Goal: Transaction & Acquisition: Subscribe to service/newsletter

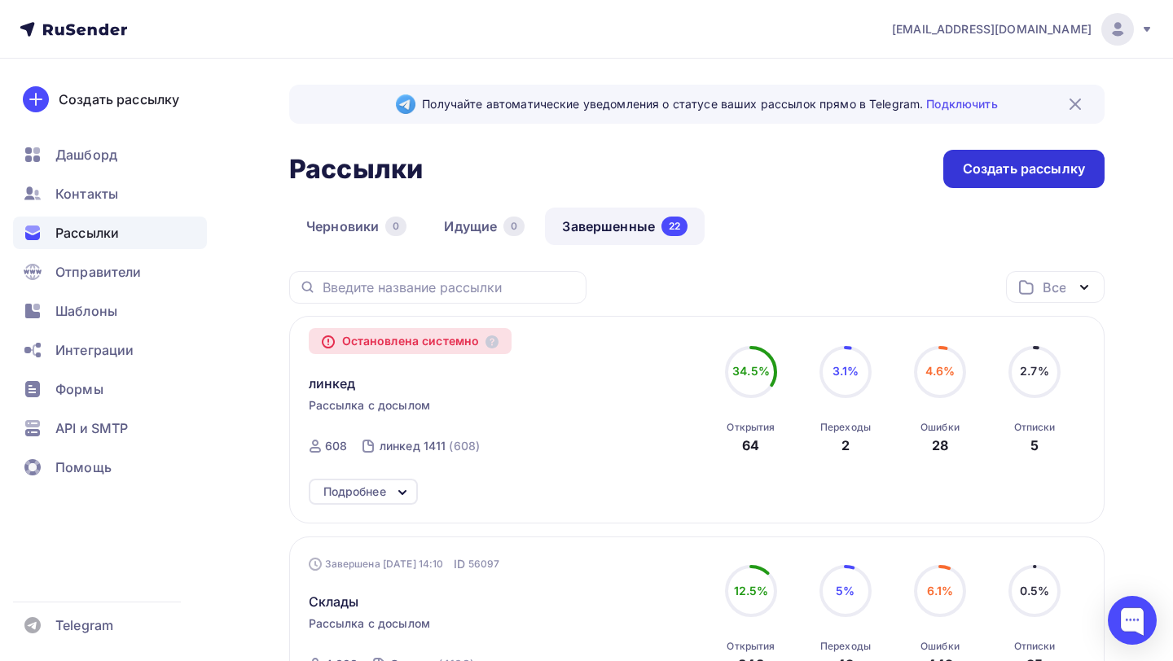
click at [1000, 162] on div "Создать рассылку" at bounding box center [1024, 169] width 122 height 19
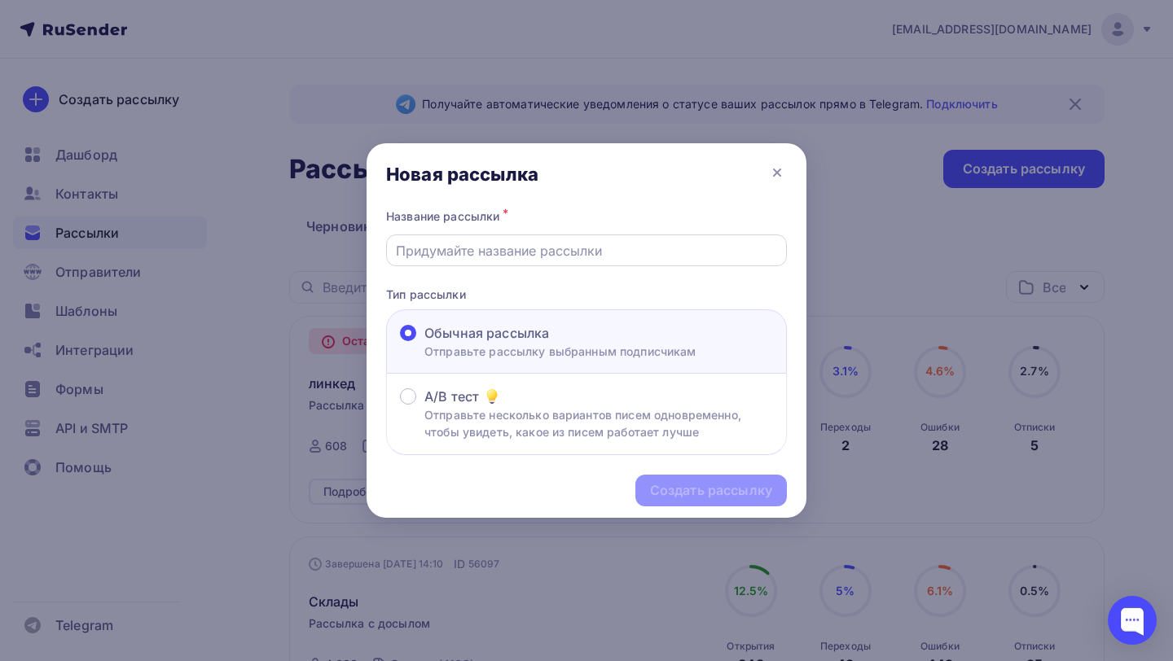
click at [638, 253] on input "text" at bounding box center [587, 251] width 382 height 20
click at [610, 253] on input "text" at bounding box center [587, 251] width 382 height 20
click at [566, 252] on input "Про" at bounding box center [587, 251] width 382 height 20
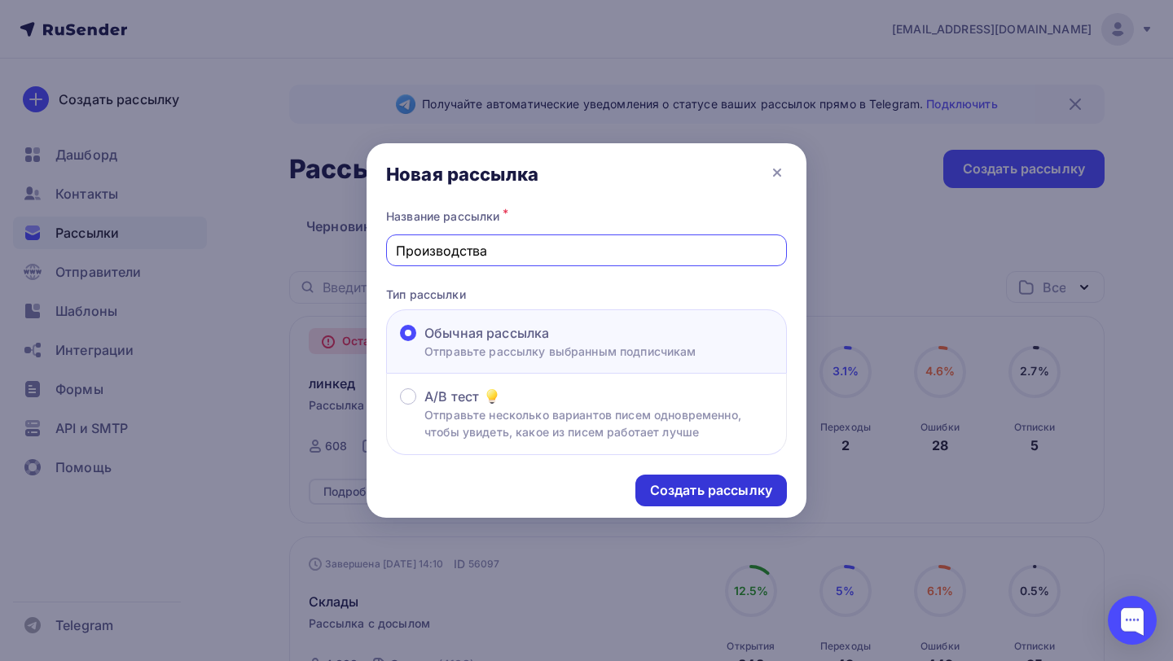
type input "Производства"
click at [679, 492] on div "Создать рассылку" at bounding box center [711, 490] width 122 height 19
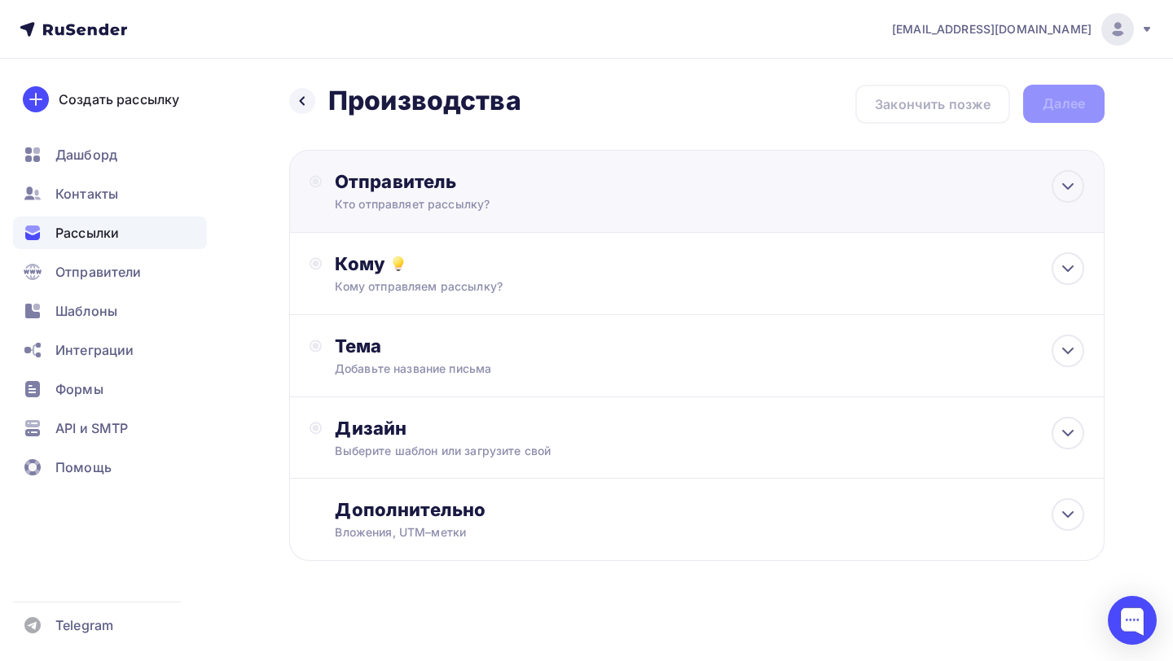
click at [551, 196] on div "Кто отправляет рассылку?" at bounding box center [494, 204] width 318 height 16
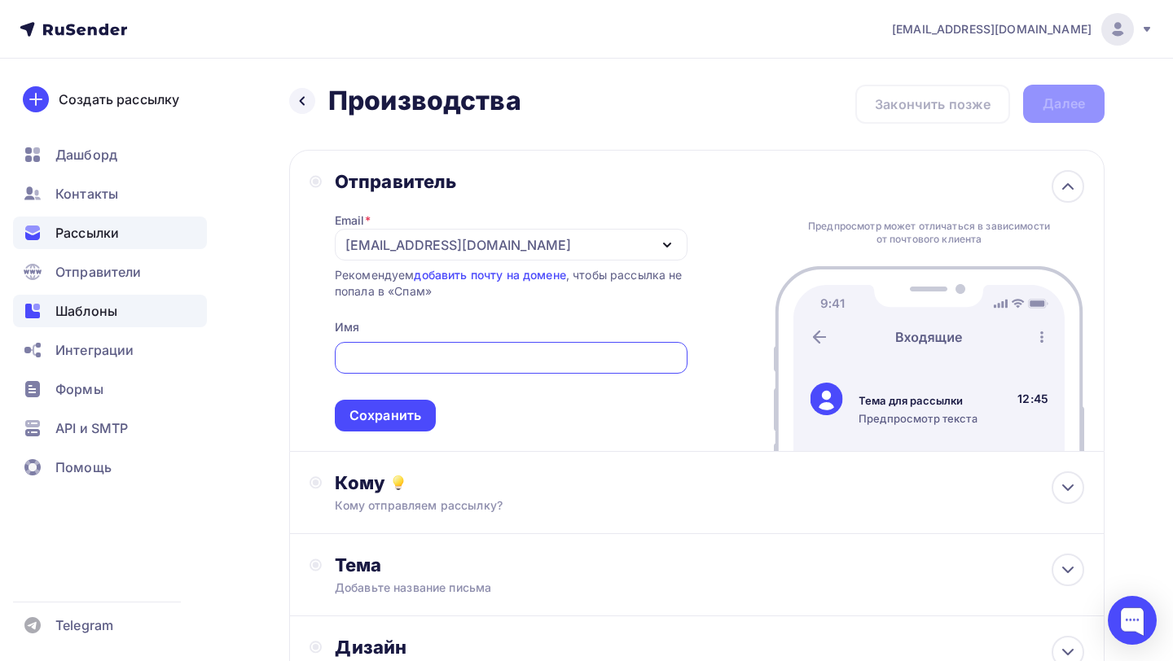
click at [117, 305] on div "Шаблоны" at bounding box center [110, 311] width 194 height 33
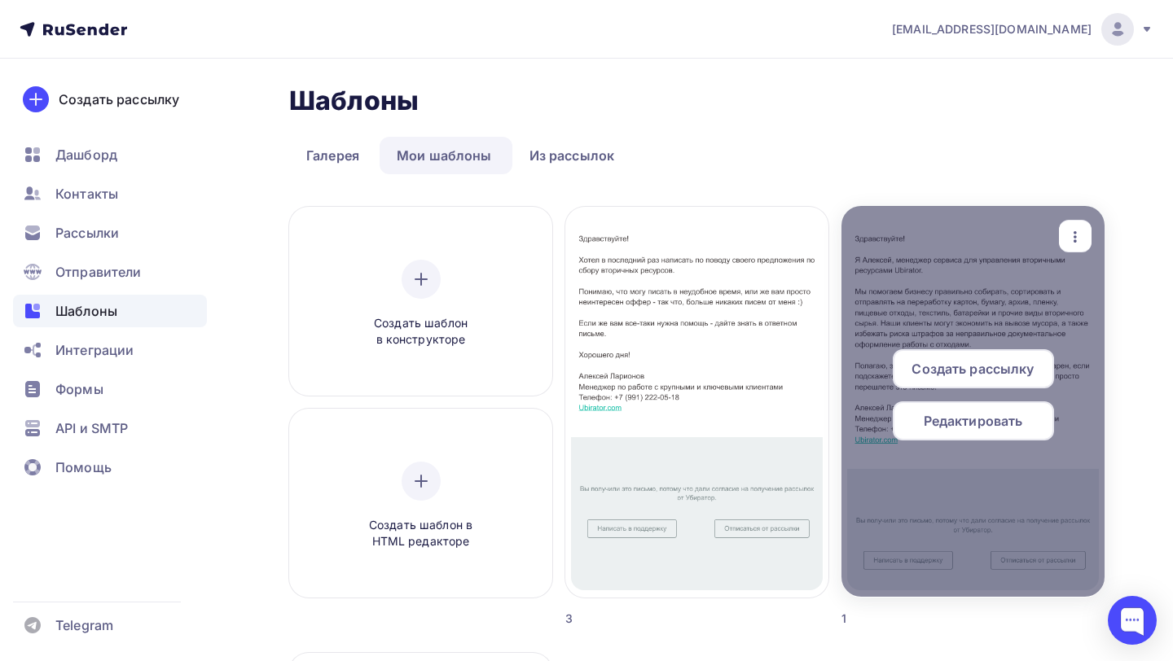
click at [1082, 239] on icon "button" at bounding box center [1075, 237] width 20 height 20
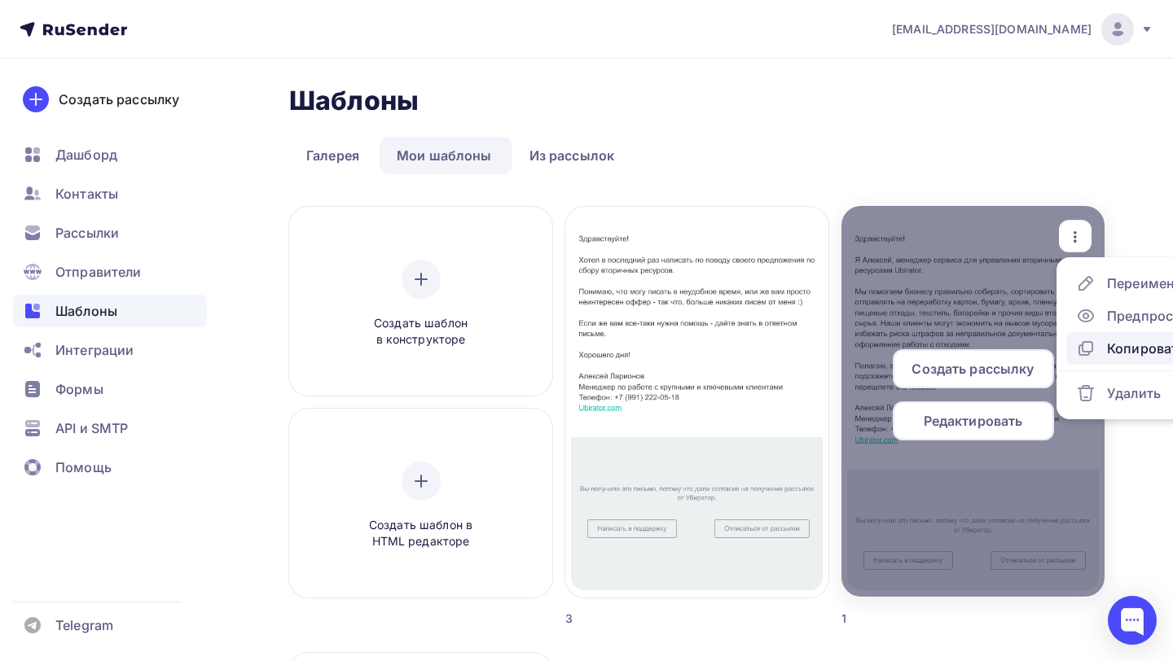
click at [1101, 350] on div "Копировать" at bounding box center [1130, 349] width 109 height 20
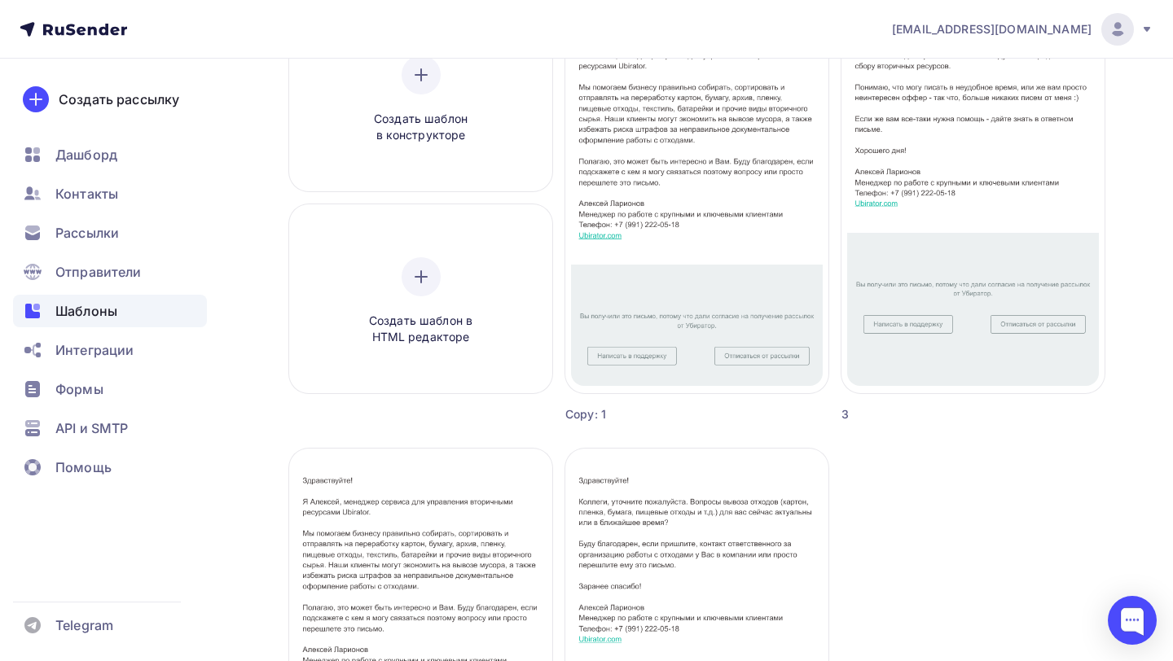
scroll to position [196, 0]
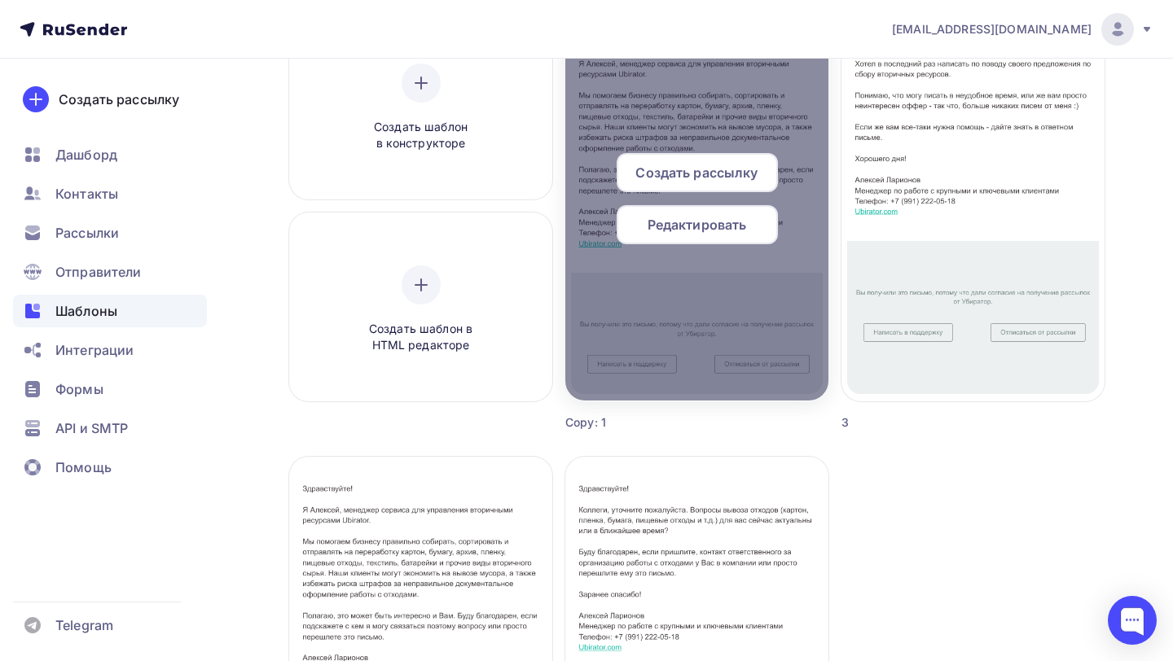
click at [683, 222] on span "Редактировать" at bounding box center [697, 225] width 99 height 20
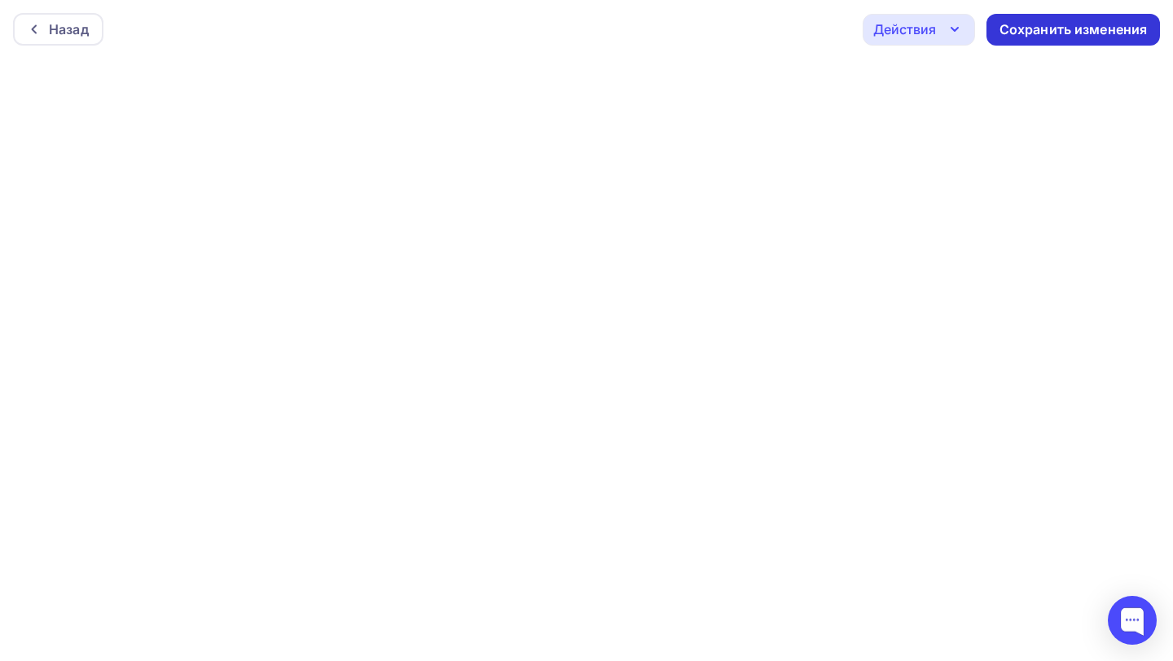
click at [1038, 27] on div "Сохранить изменения" at bounding box center [1073, 29] width 148 height 19
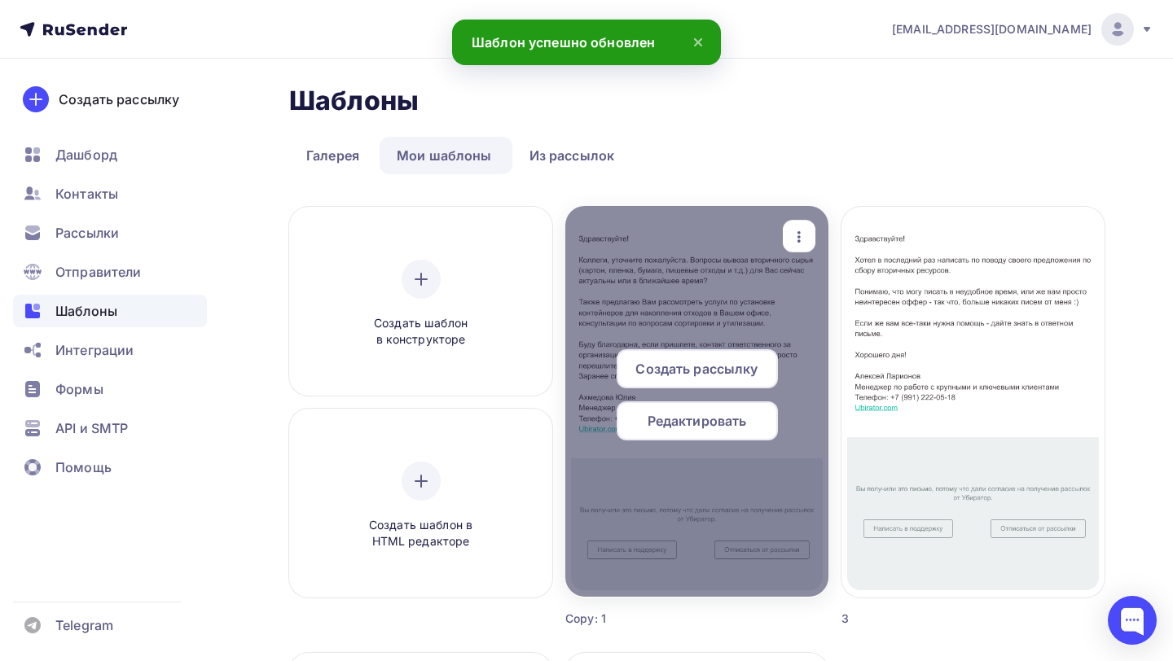
click at [794, 231] on icon "button" at bounding box center [799, 237] width 20 height 20
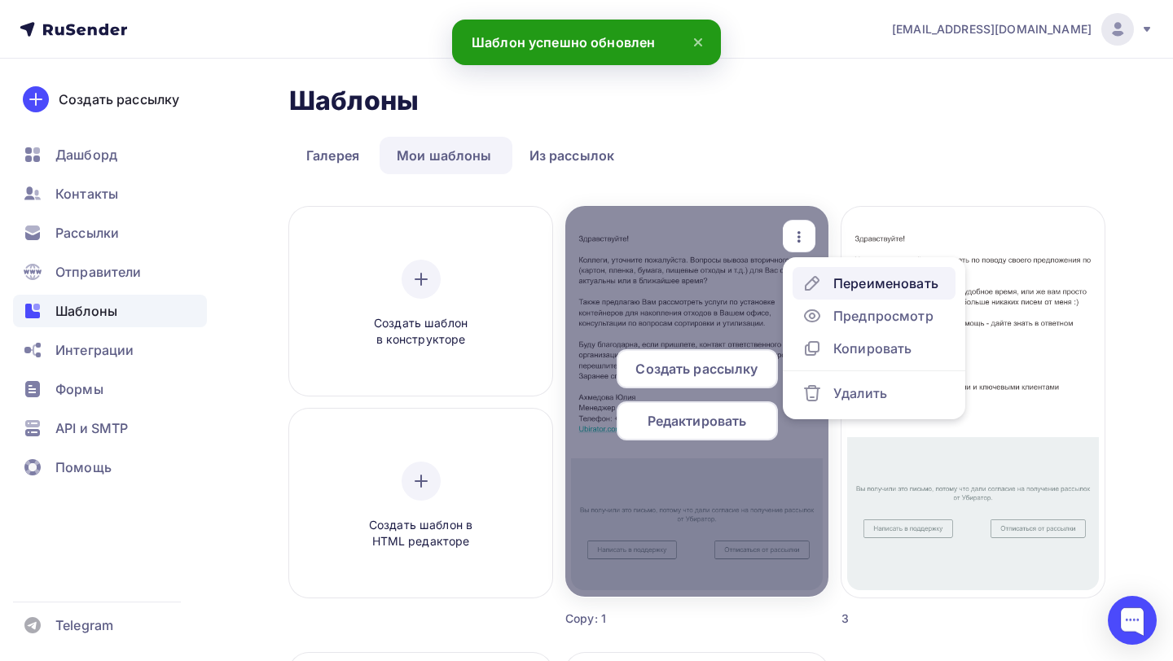
click at [824, 270] on link "Переименовать" at bounding box center [874, 283] width 163 height 33
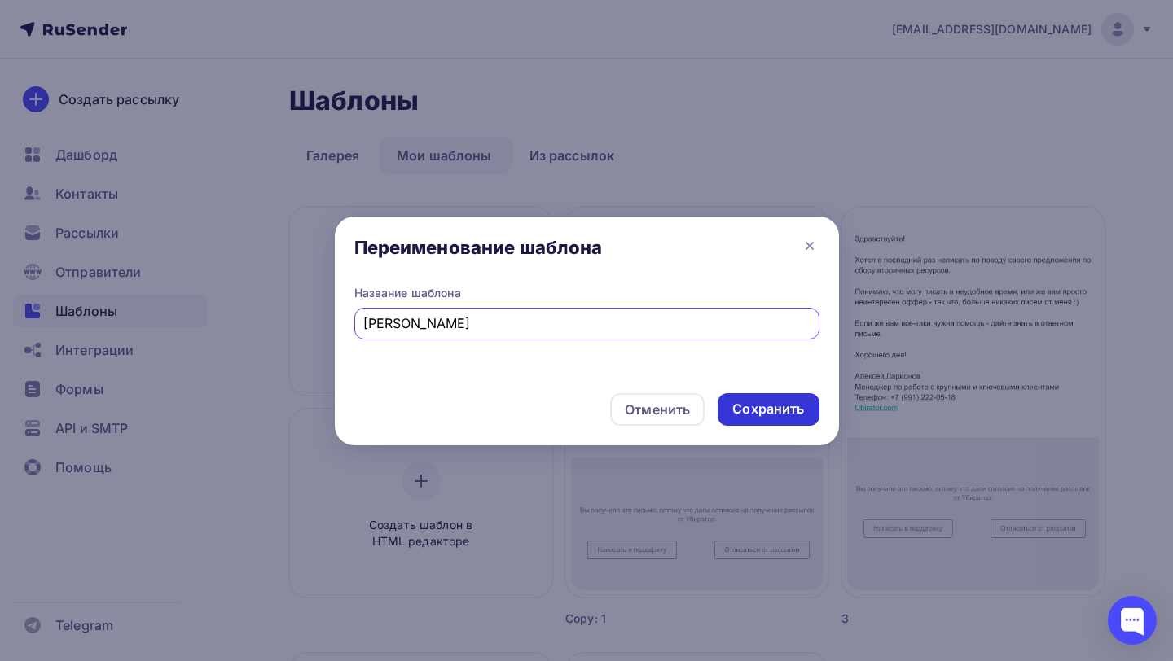
type input "Ахмедова"
click at [732, 414] on div "Сохранить" at bounding box center [768, 409] width 72 height 19
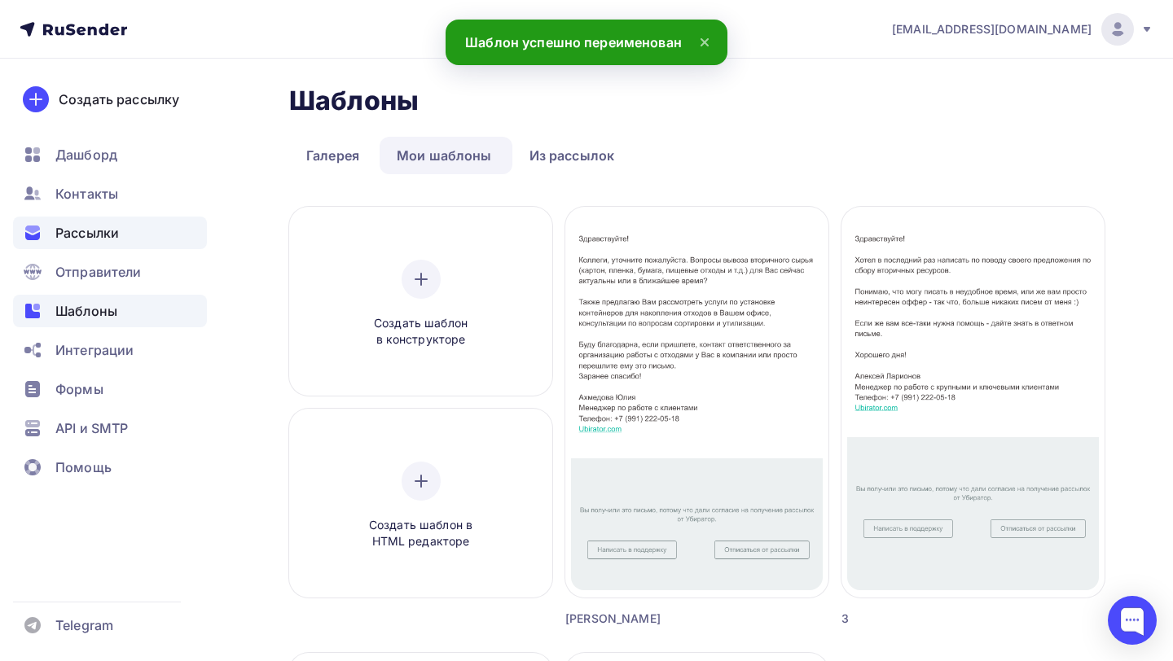
click at [113, 225] on span "Рассылки" at bounding box center [87, 233] width 64 height 20
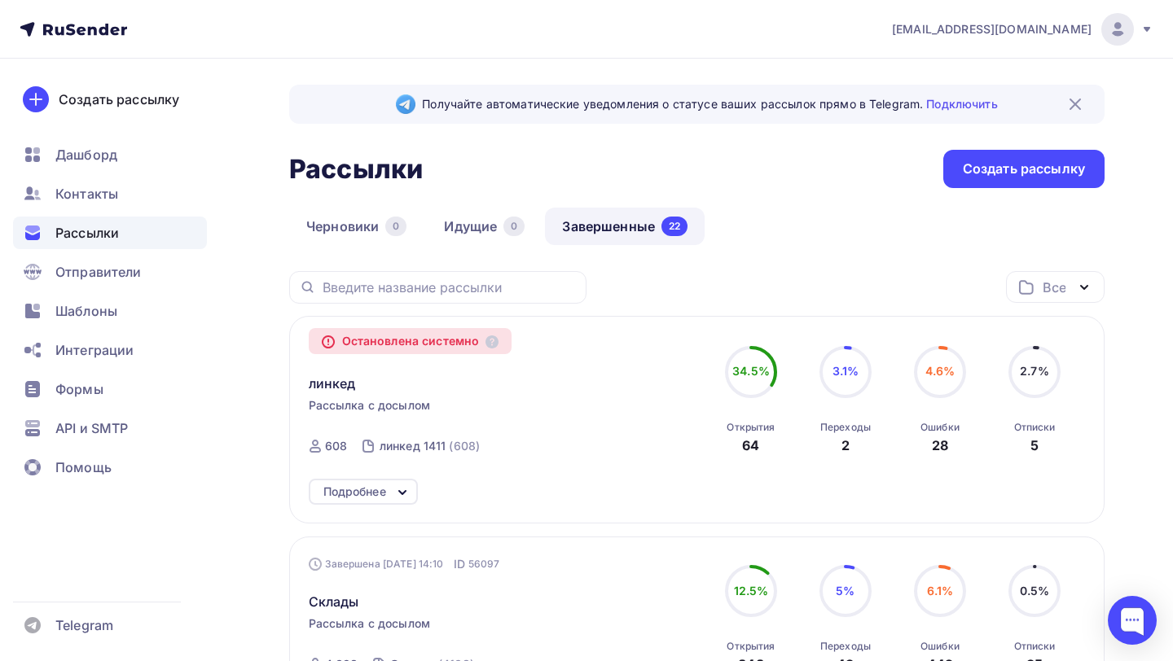
click at [1001, 165] on div "Создать рассылку" at bounding box center [1024, 169] width 122 height 19
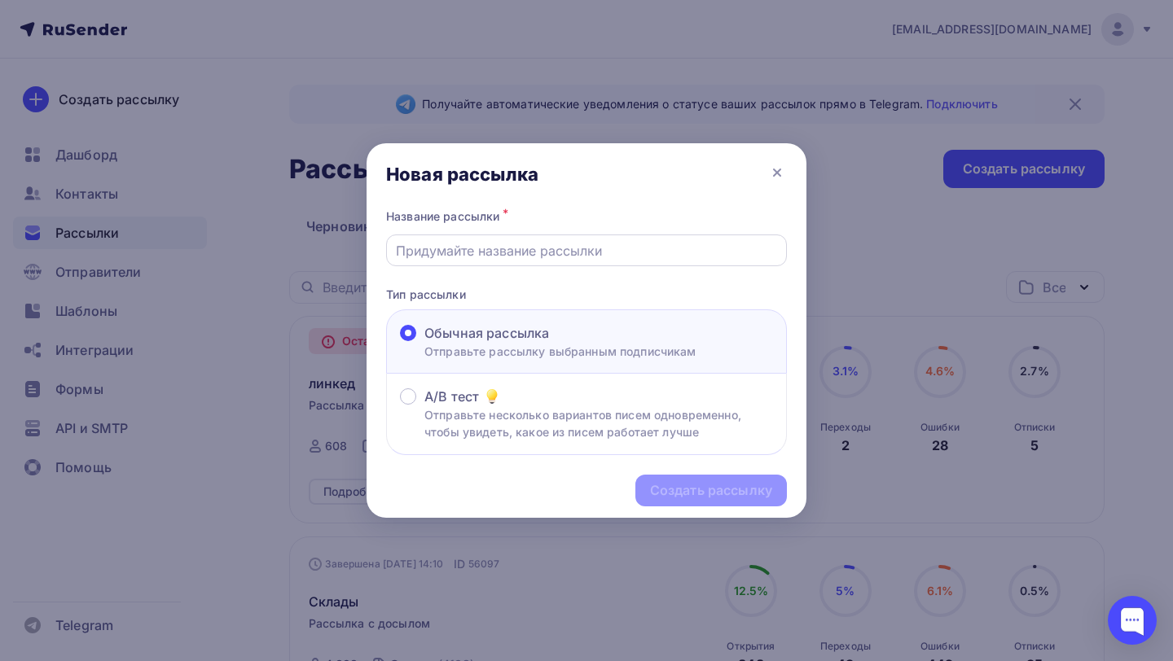
click at [545, 240] on div at bounding box center [586, 251] width 401 height 32
click at [536, 248] on input "text" at bounding box center [587, 251] width 382 height 20
type input "Производства"
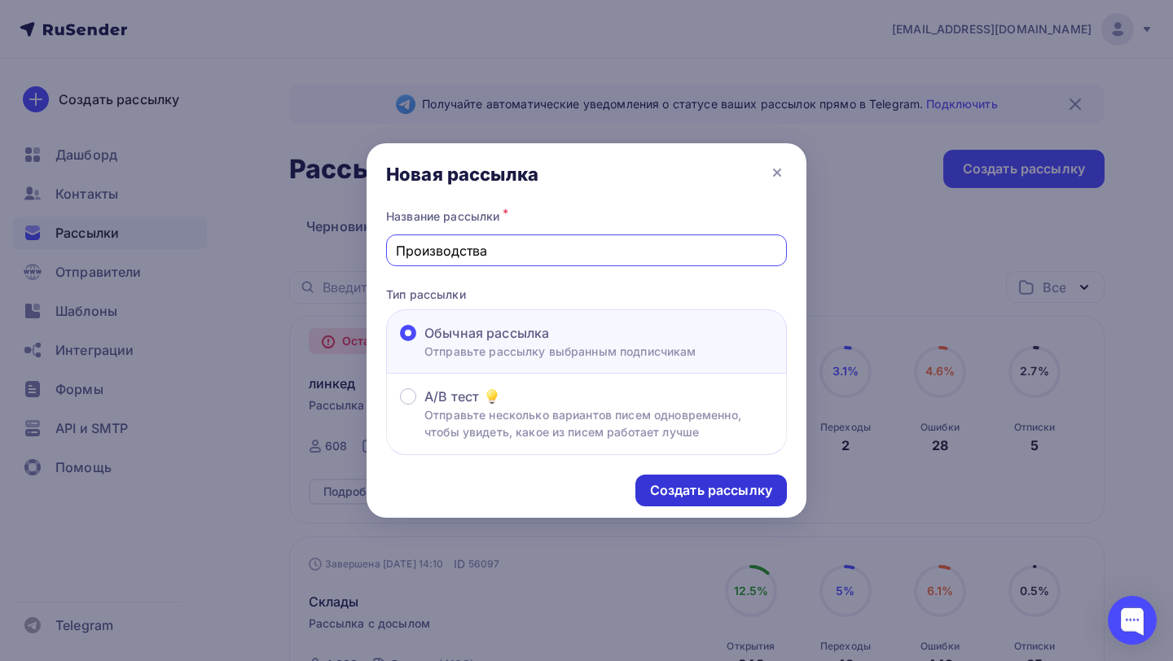
click at [667, 494] on div "Создать рассылку" at bounding box center [711, 490] width 122 height 19
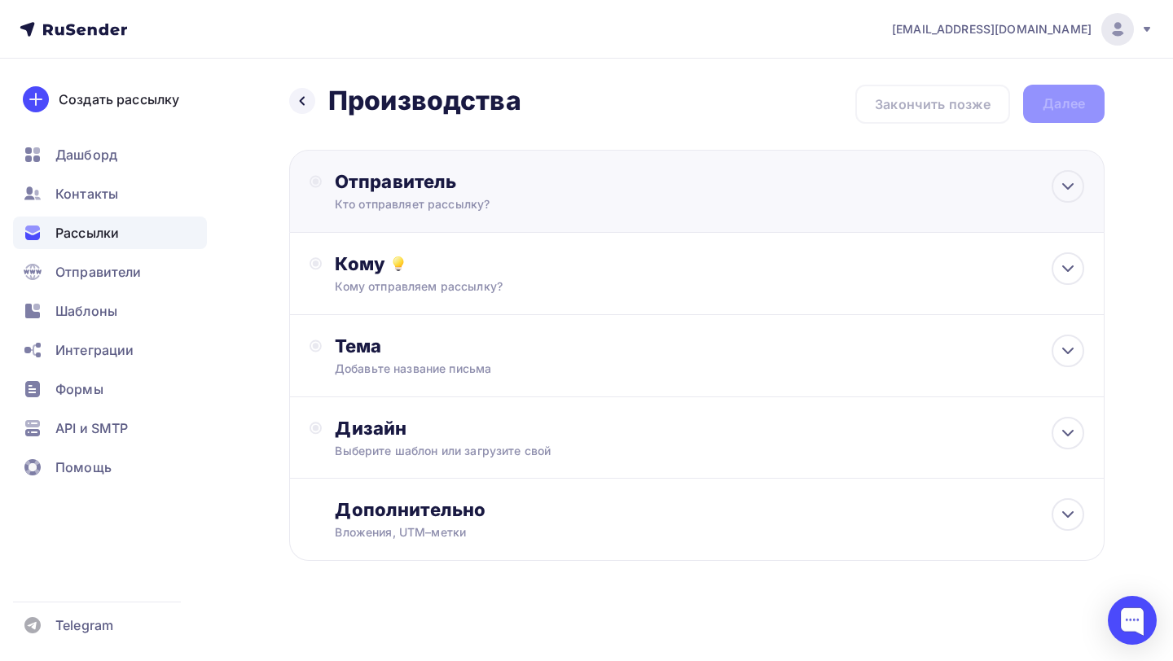
click at [494, 198] on div "Кто отправляет рассылку?" at bounding box center [494, 204] width 318 height 16
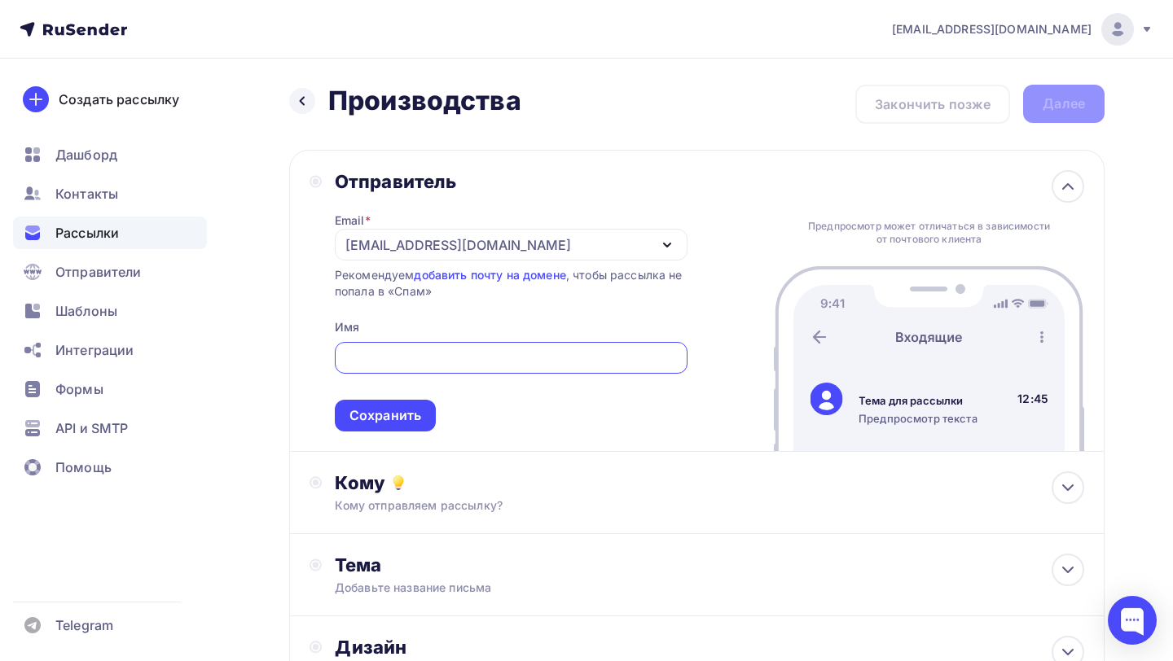
click at [412, 356] on input "text" at bounding box center [511, 359] width 334 height 20
paste input "Ахмедова Юлия"
type input "Ахмедова Юлия"
click at [400, 414] on div "Сохранить" at bounding box center [385, 415] width 72 height 19
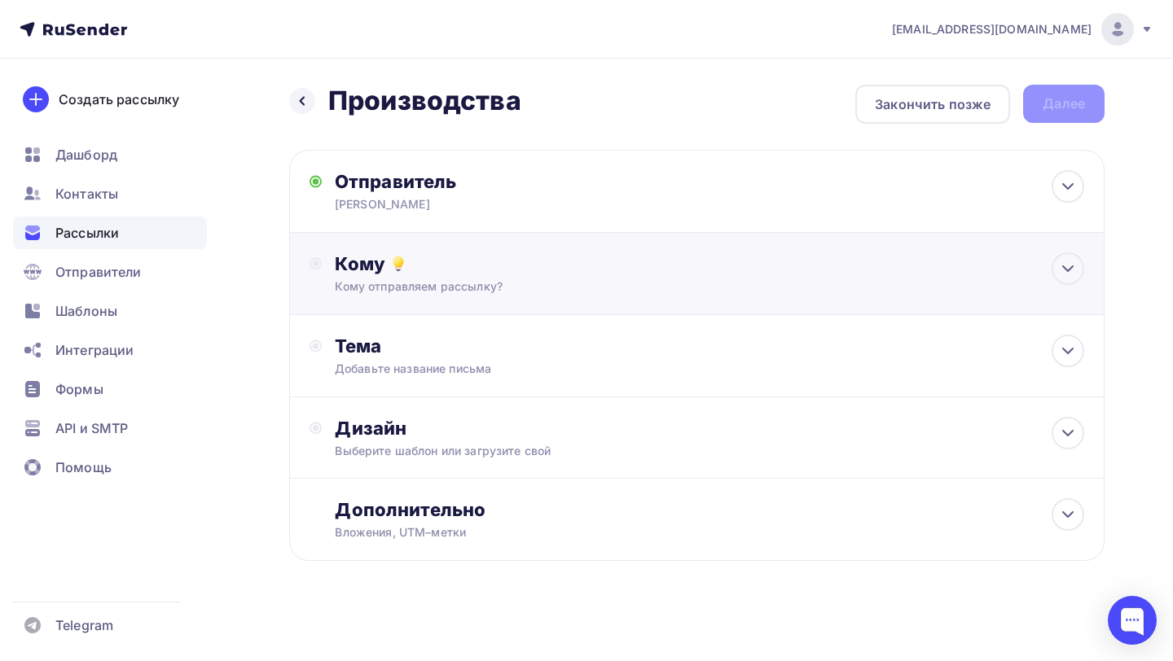
click at [490, 280] on div "Кому отправляем рассылку?" at bounding box center [672, 287] width 674 height 16
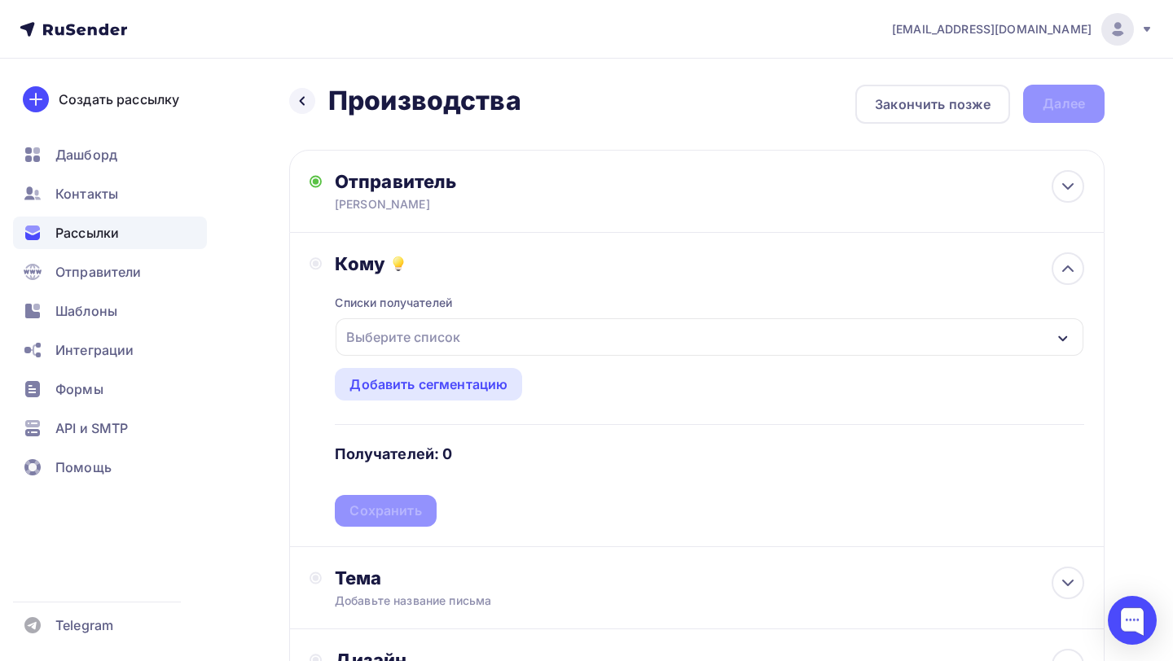
click at [473, 335] on div "Выберите список" at bounding box center [710, 337] width 748 height 37
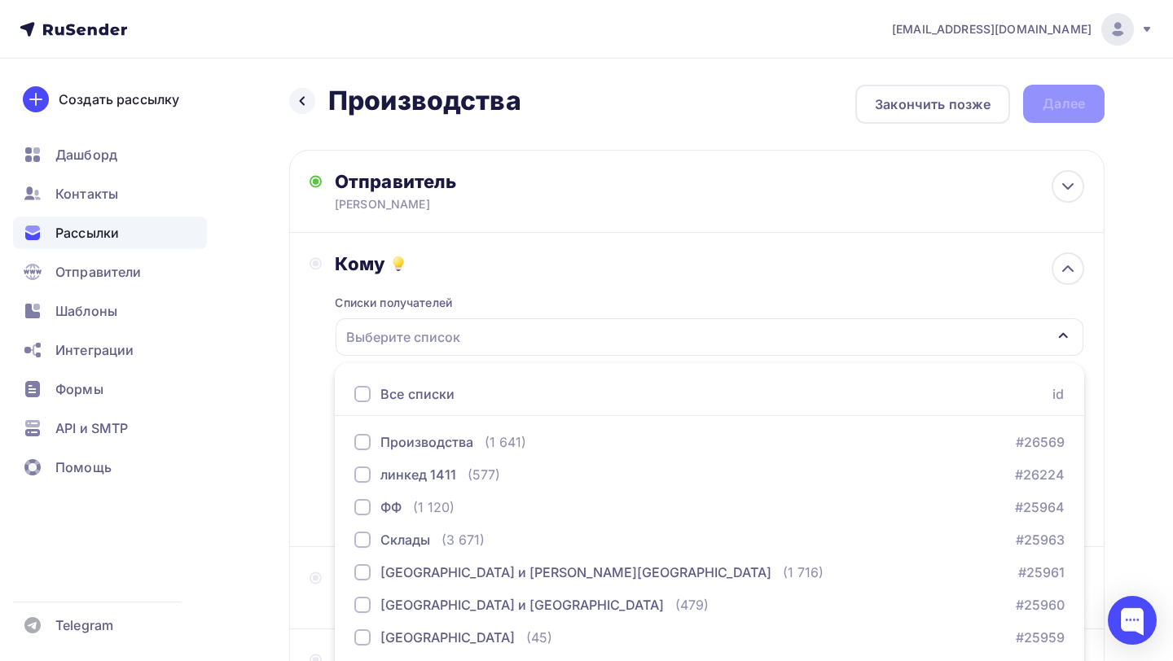
scroll to position [125, 0]
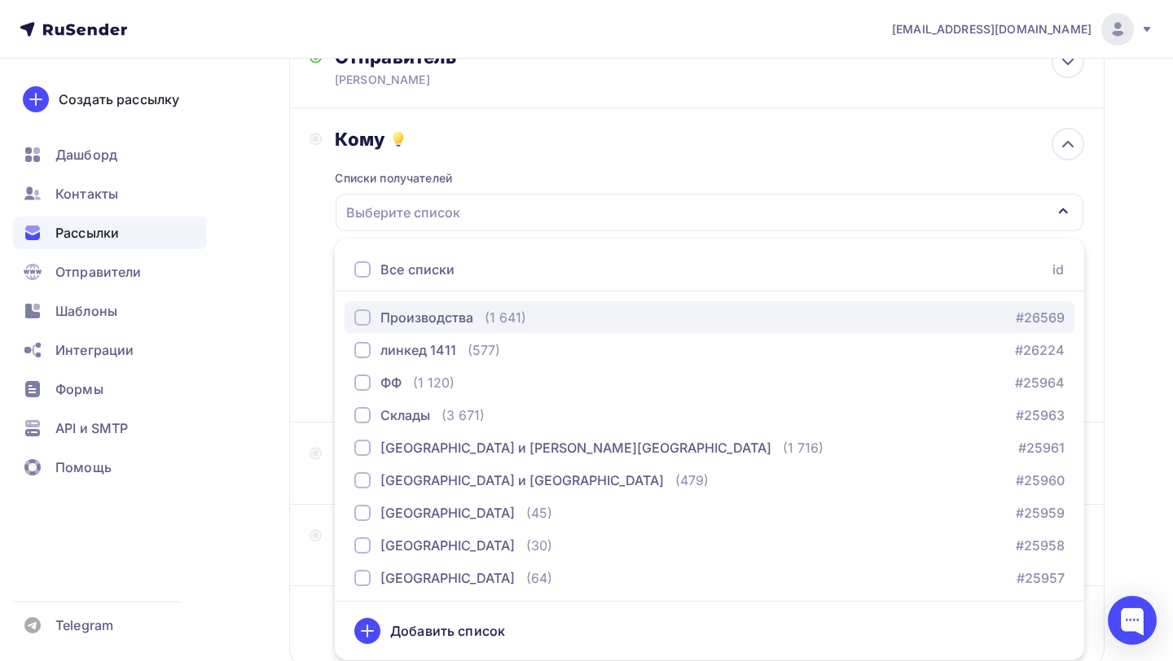
click at [482, 313] on div "Производства (1 641)" at bounding box center [440, 318] width 172 height 20
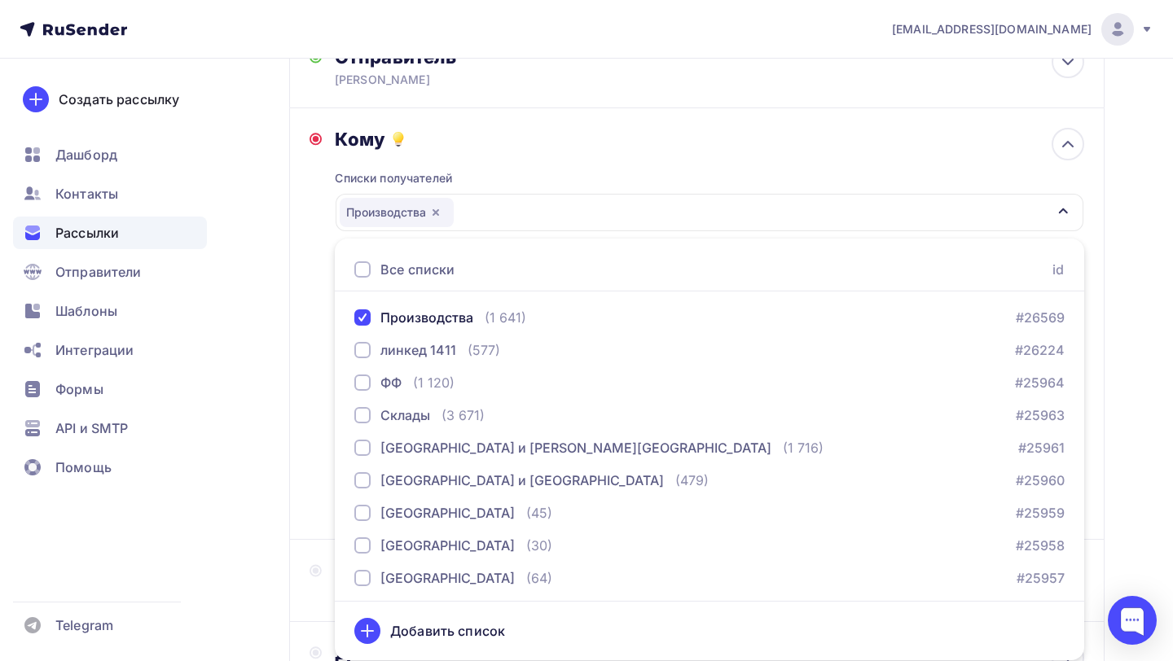
click at [529, 178] on div "Списки получателей Производства Все списки id Производства (1 641) #26569 линке…" at bounding box center [709, 335] width 749 height 369
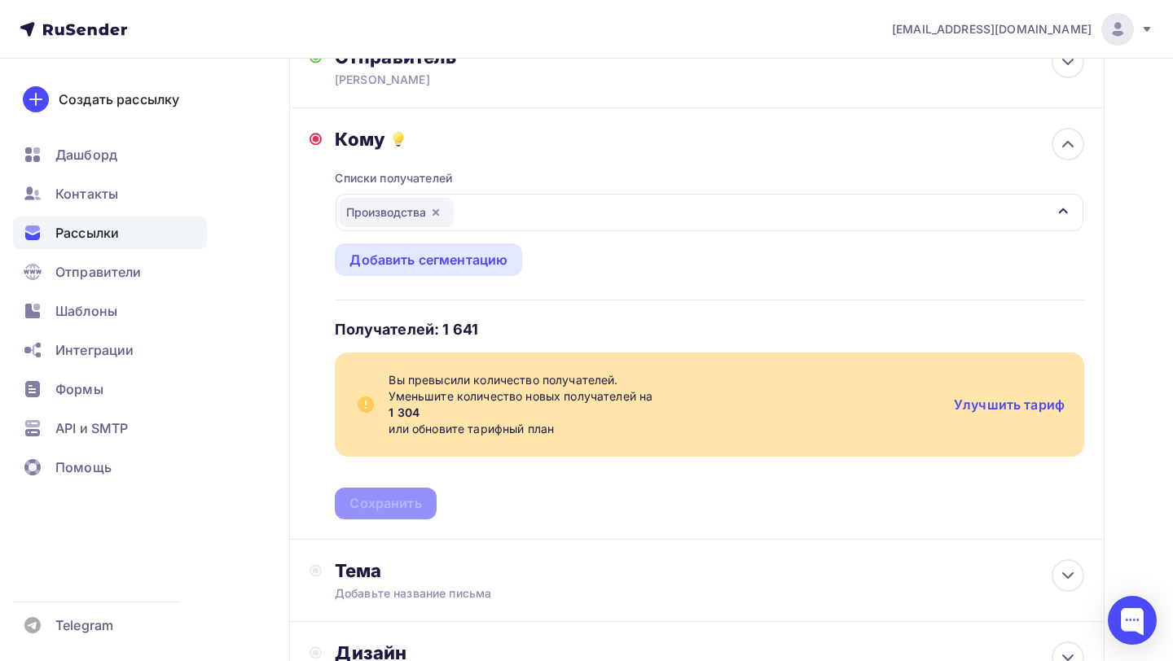
click at [424, 387] on span "Вы превысили количество получателей." at bounding box center [665, 380] width 552 height 16
click at [972, 399] on link "Улучшить тариф" at bounding box center [1009, 405] width 111 height 16
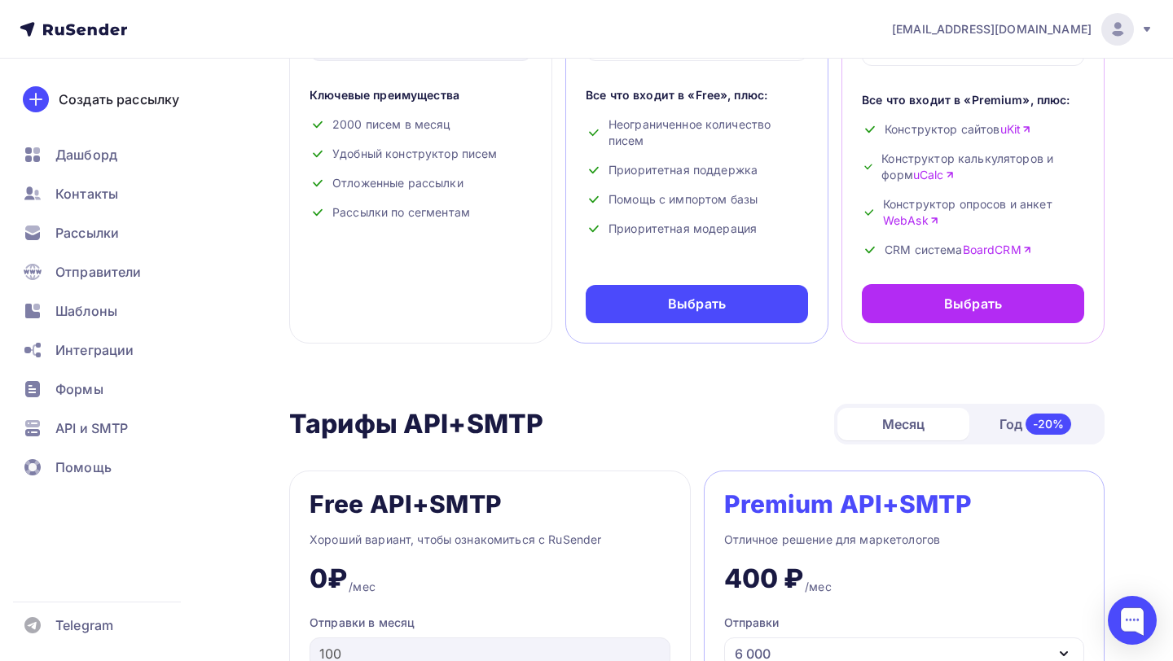
scroll to position [351, 0]
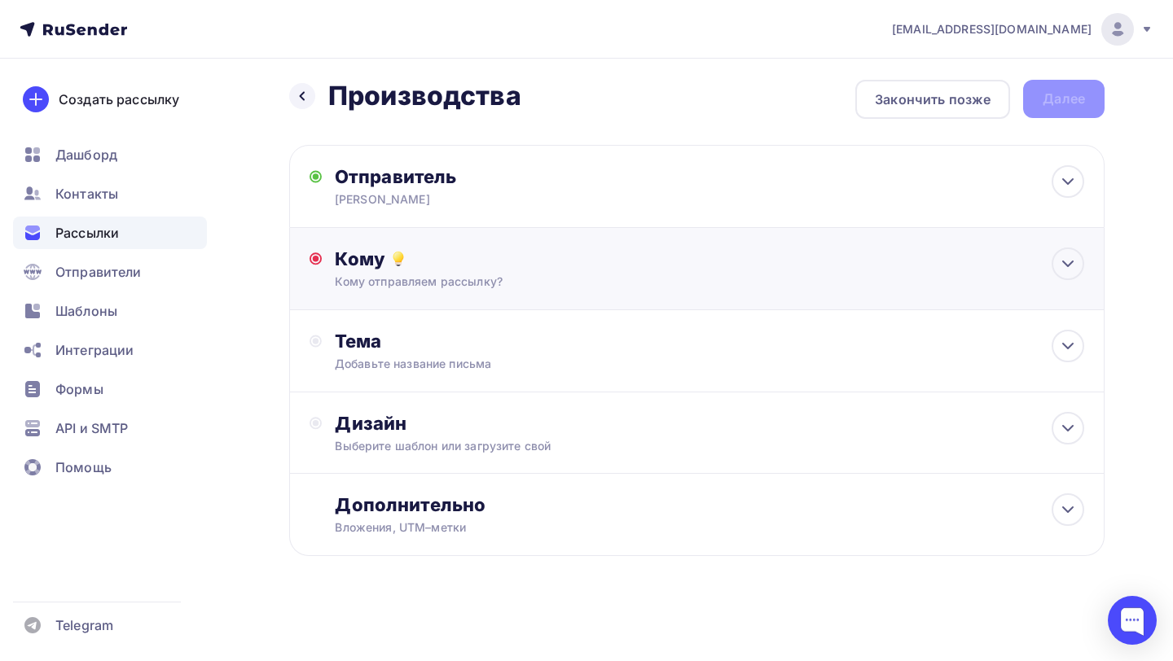
click at [420, 266] on div "Кому" at bounding box center [709, 259] width 749 height 23
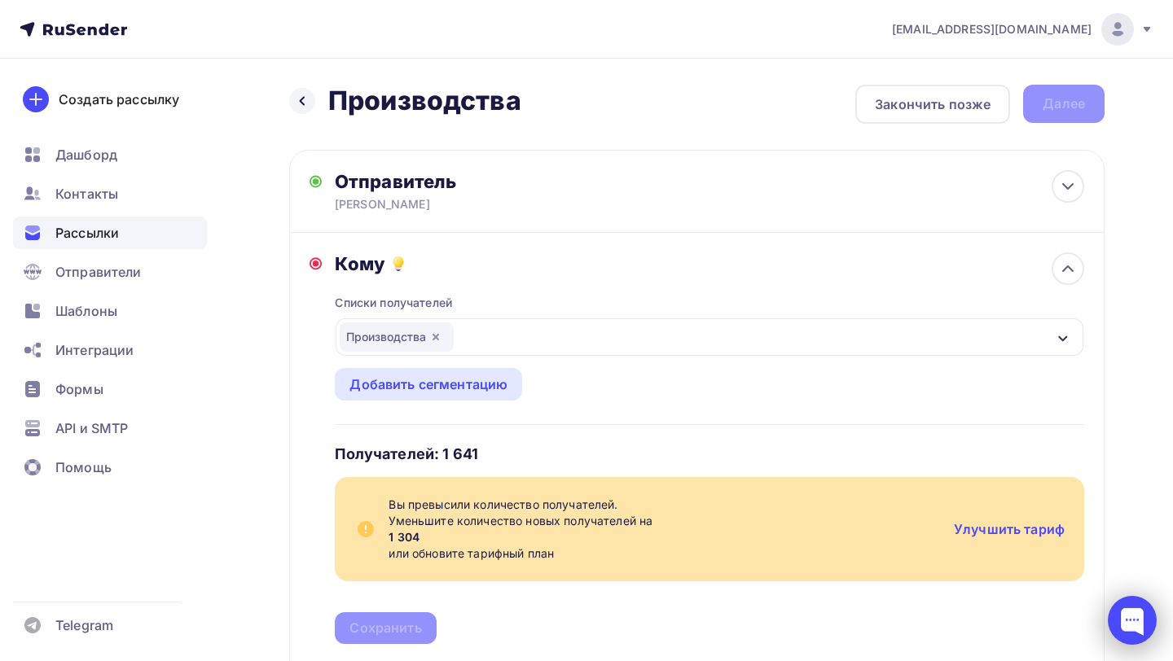
click at [1128, 623] on div at bounding box center [1132, 620] width 49 height 49
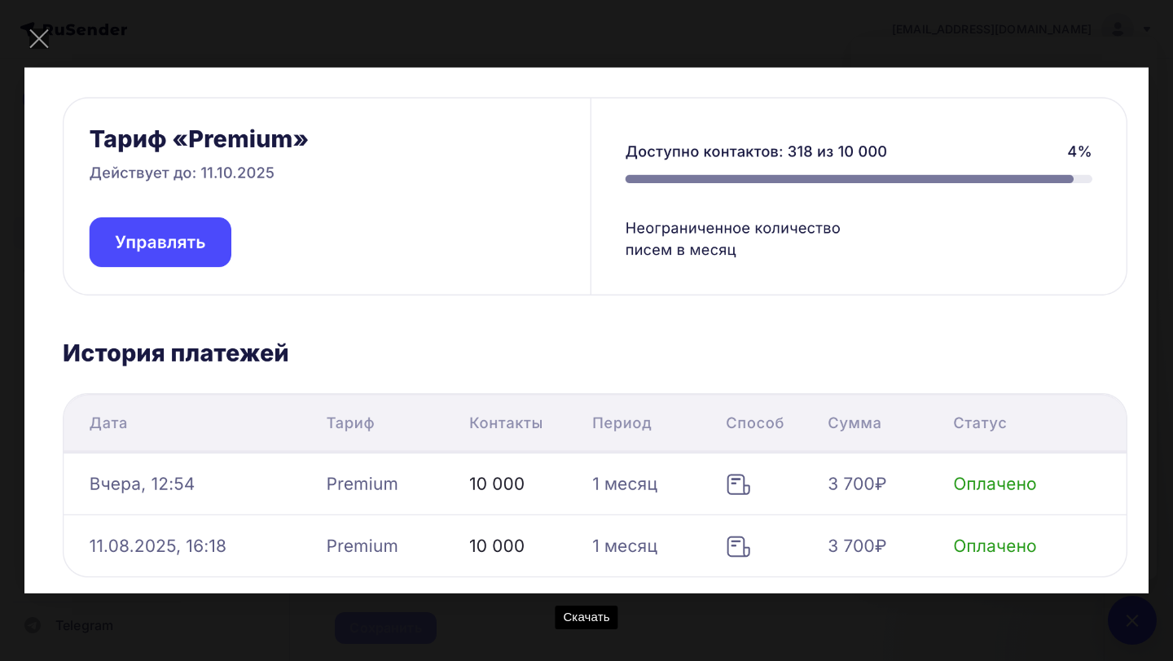
click at [1001, 238] on img at bounding box center [586, 331] width 1124 height 526
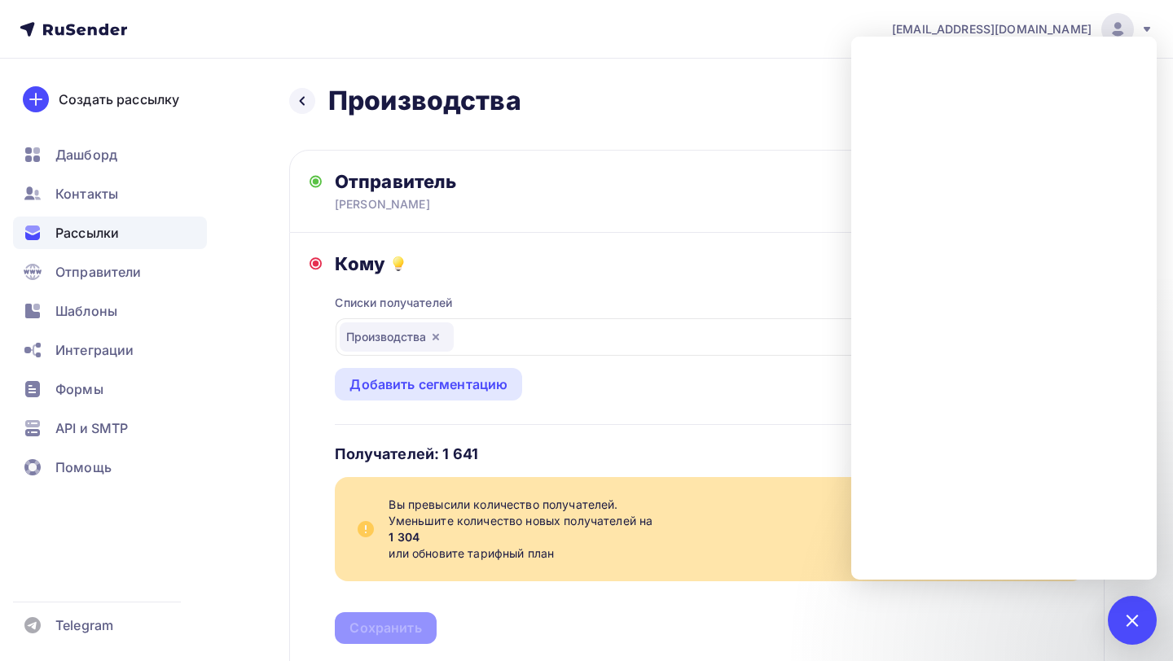
click at [531, 509] on span "Вы превысили количество получателей." at bounding box center [665, 505] width 552 height 16
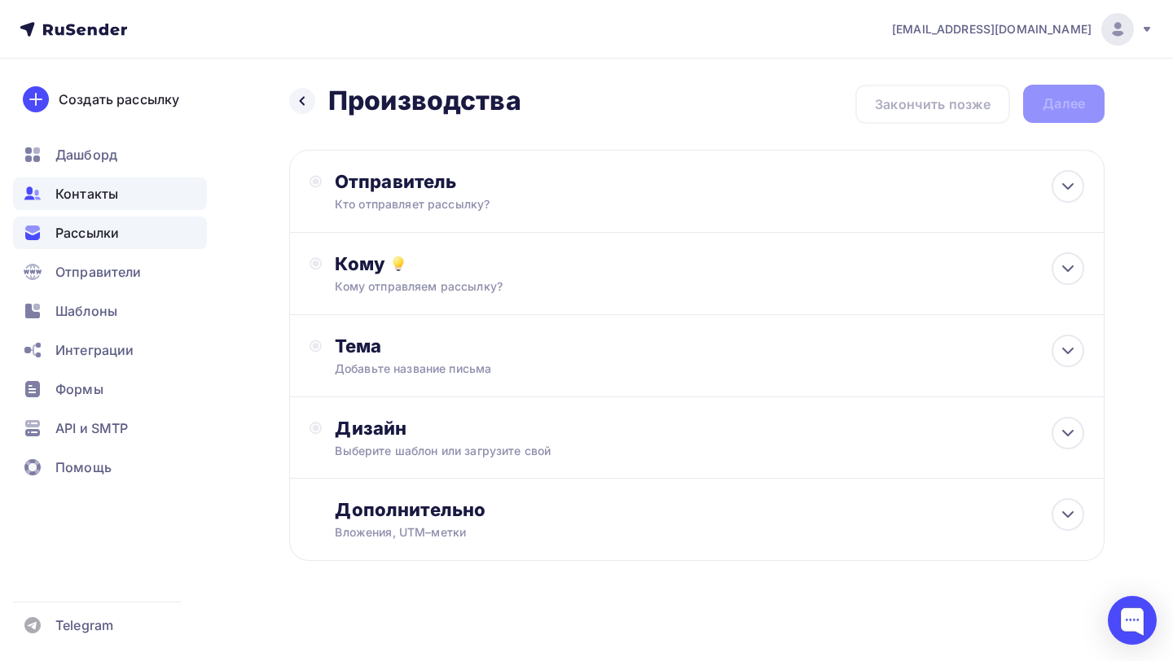
click at [147, 209] on div "Контакты" at bounding box center [110, 194] width 194 height 33
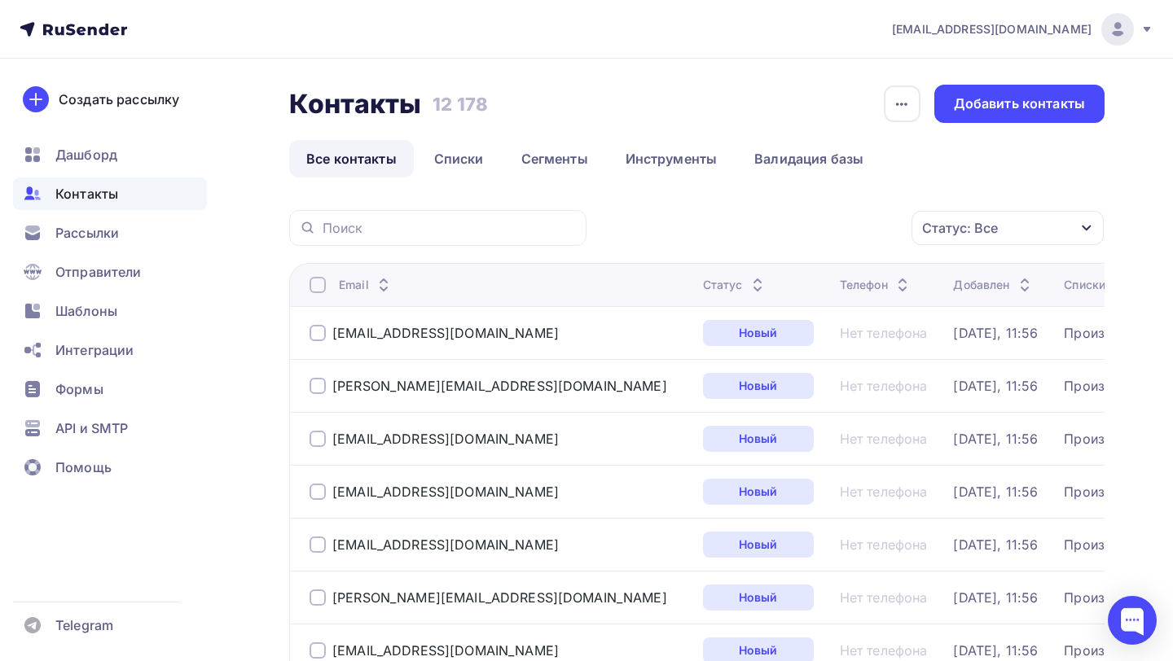
click at [953, 225] on div "Статус: Все" at bounding box center [960, 228] width 76 height 20
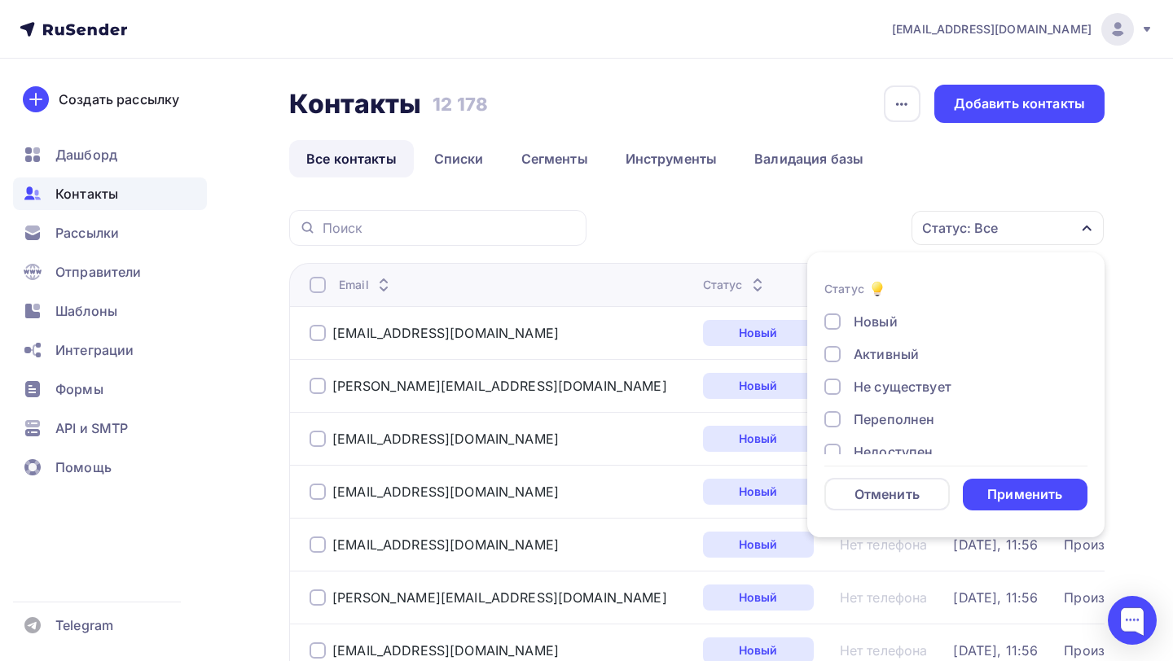
click at [891, 389] on div "Не существует" at bounding box center [903, 387] width 98 height 20
click at [886, 431] on div "Новый Активный Не существует Переполнен Недоступен Отписан Отписан вручную Жало…" at bounding box center [955, 436] width 263 height 248
click at [888, 425] on div "Переполнен" at bounding box center [894, 420] width 81 height 20
click at [888, 451] on div "Недоступен" at bounding box center [893, 452] width 79 height 20
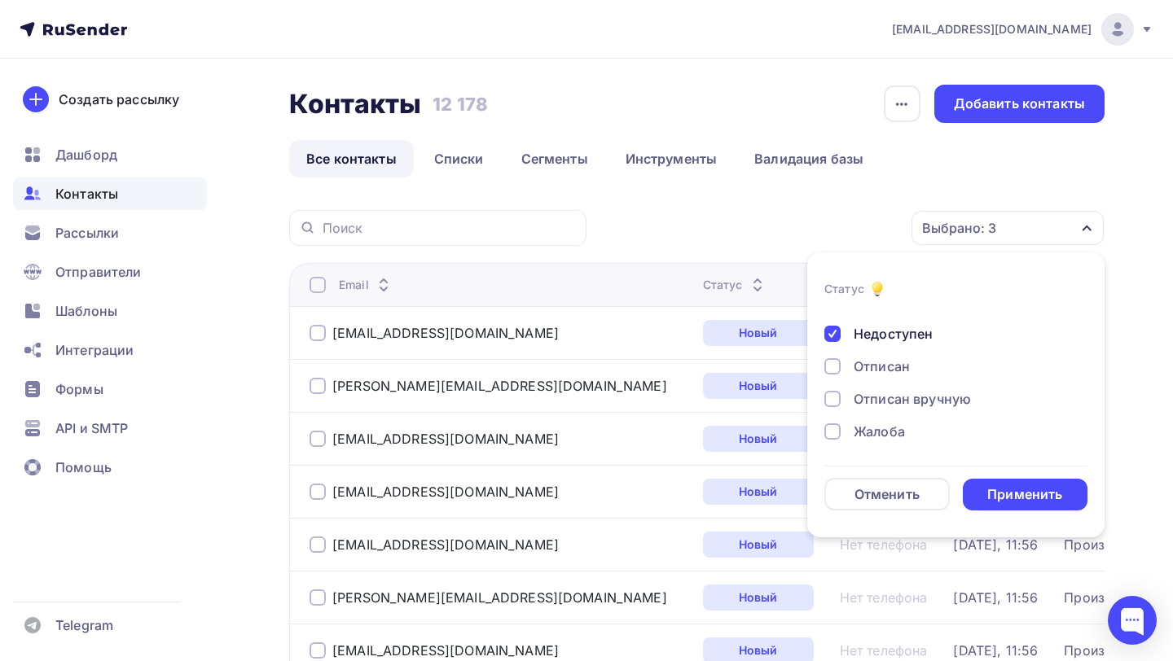
click at [890, 366] on div "Отписан" at bounding box center [882, 367] width 56 height 20
click at [885, 403] on div "Отписан вручную" at bounding box center [912, 399] width 117 height 20
click at [885, 424] on div "Жалоба" at bounding box center [879, 432] width 51 height 20
click at [1002, 488] on div "Применить" at bounding box center [1024, 494] width 75 height 19
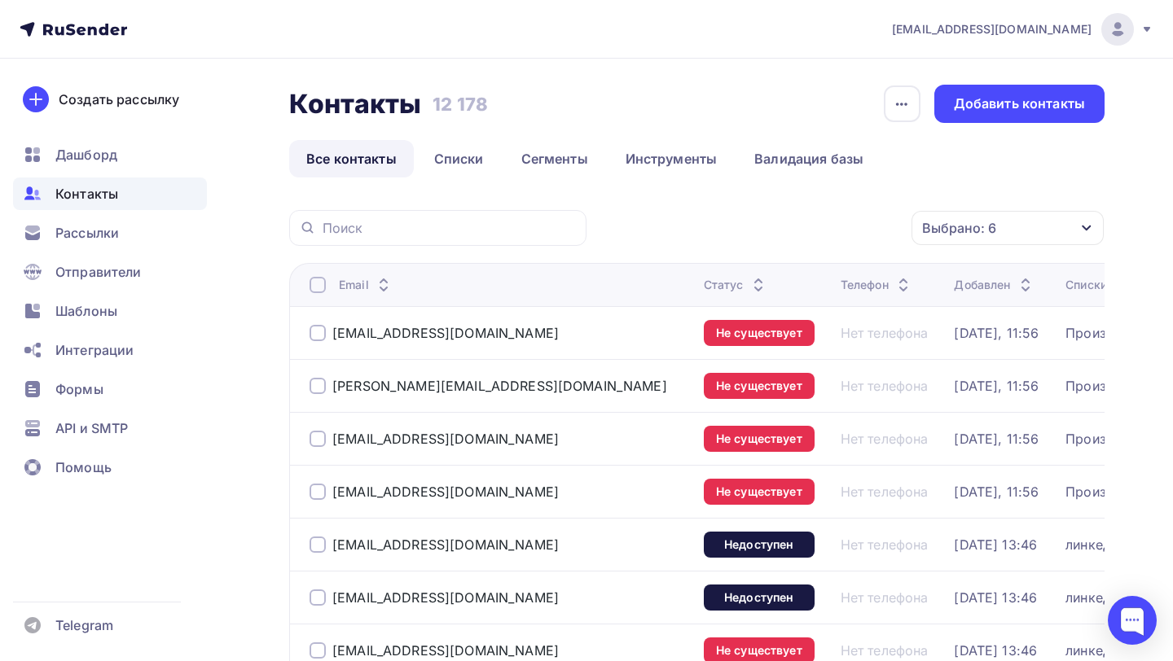
click at [319, 288] on div at bounding box center [318, 285] width 16 height 16
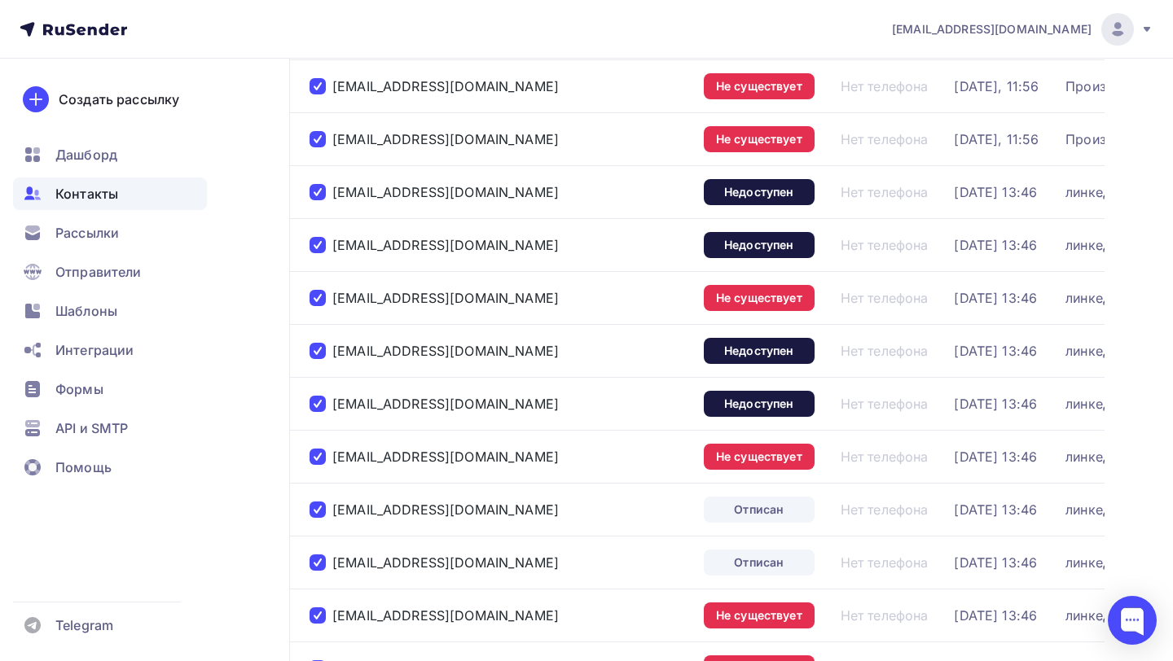
scroll to position [0, 0]
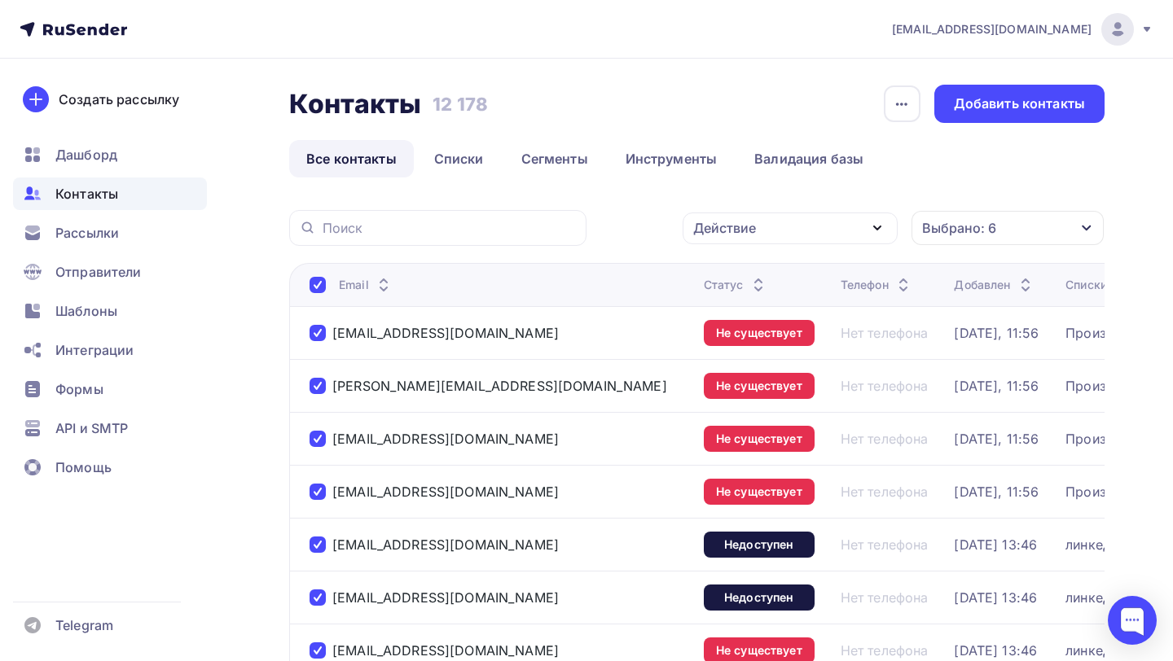
click at [803, 233] on div "Действие" at bounding box center [790, 229] width 215 height 32
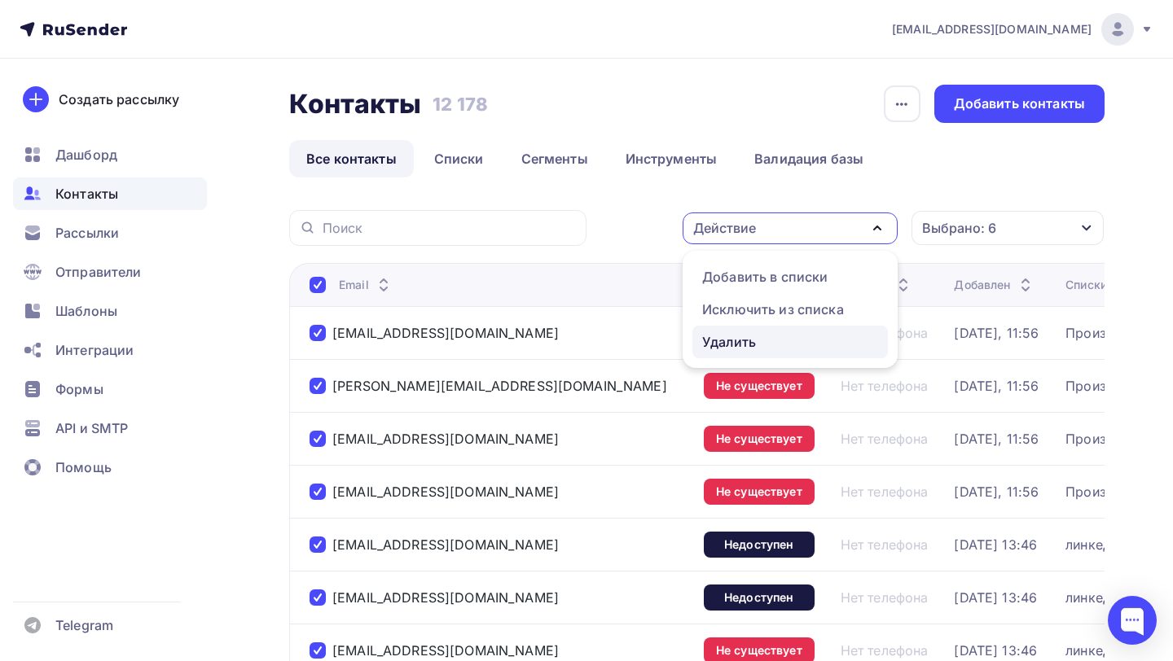
click at [766, 335] on div "Удалить" at bounding box center [790, 342] width 176 height 20
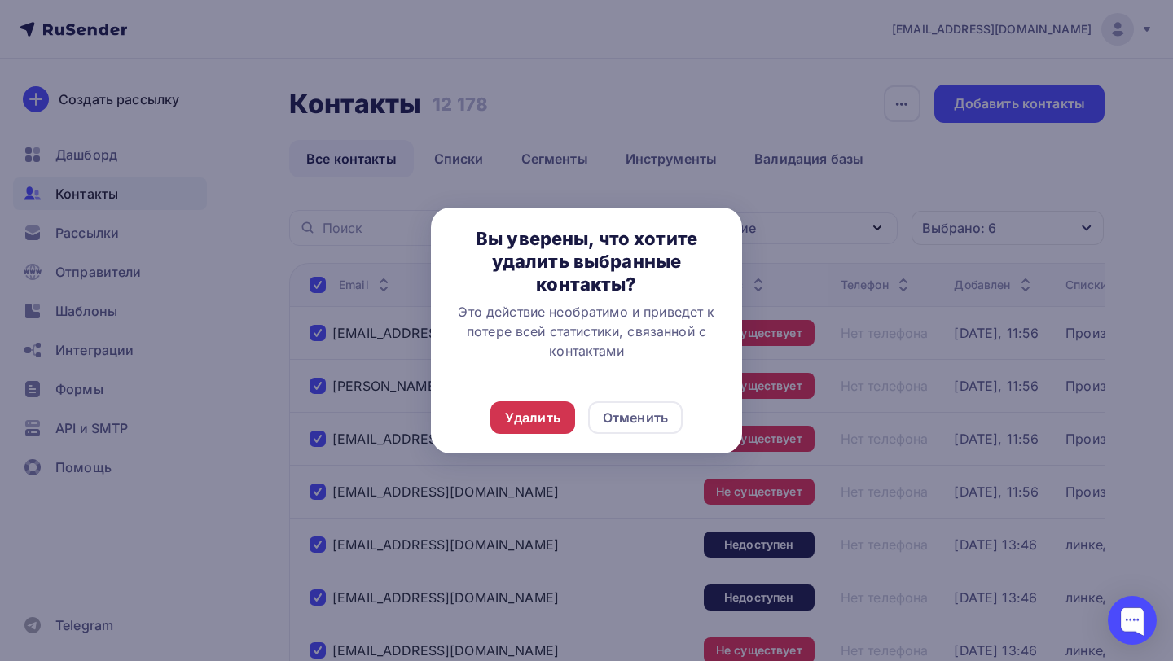
click at [545, 417] on div "Удалить" at bounding box center [532, 418] width 55 height 20
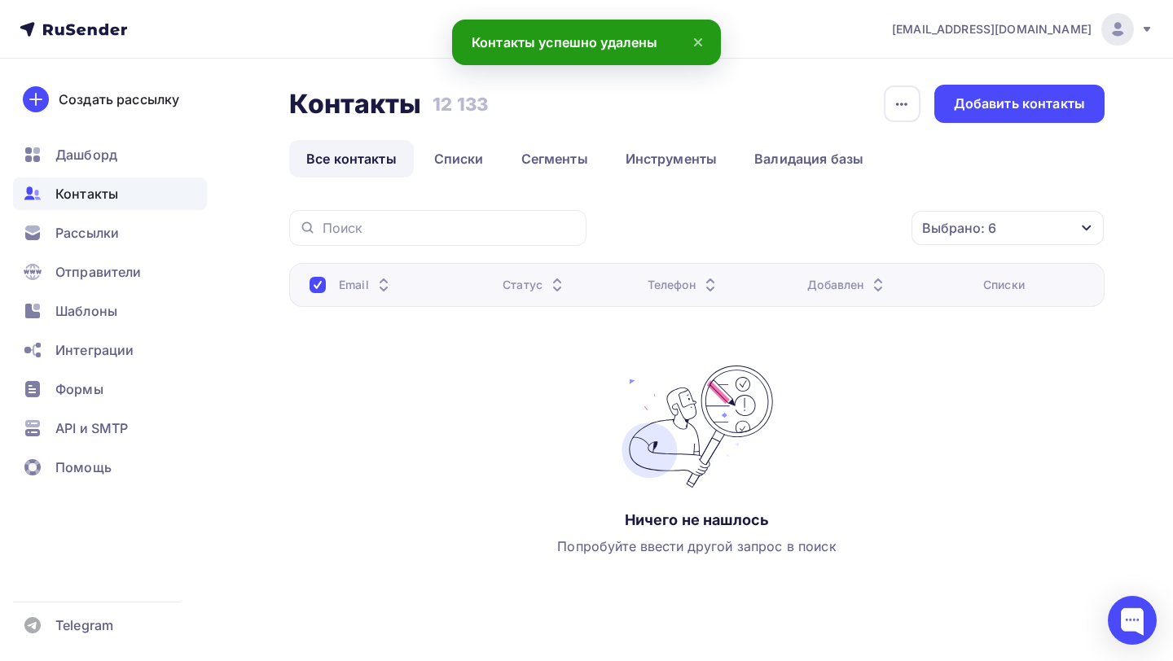
click at [321, 282] on div at bounding box center [318, 285] width 16 height 16
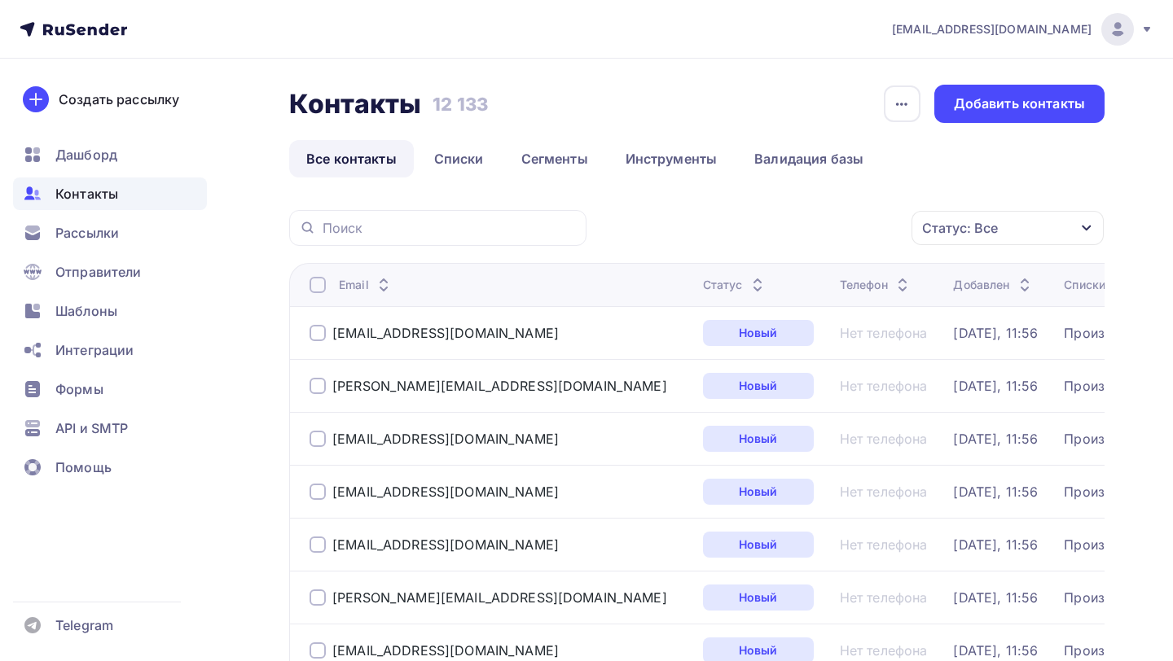
click at [1000, 225] on div "Статус: Все" at bounding box center [1008, 228] width 192 height 34
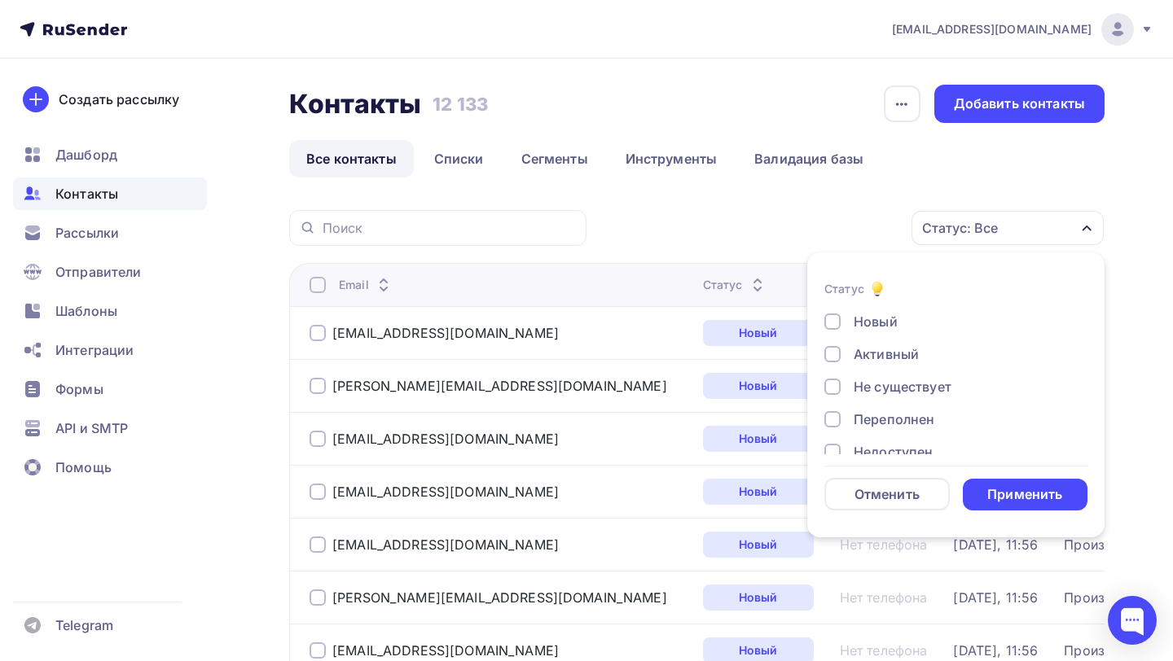
click at [930, 386] on div "Не существует" at bounding box center [903, 387] width 98 height 20
click at [914, 416] on div "Переполнен" at bounding box center [894, 420] width 81 height 20
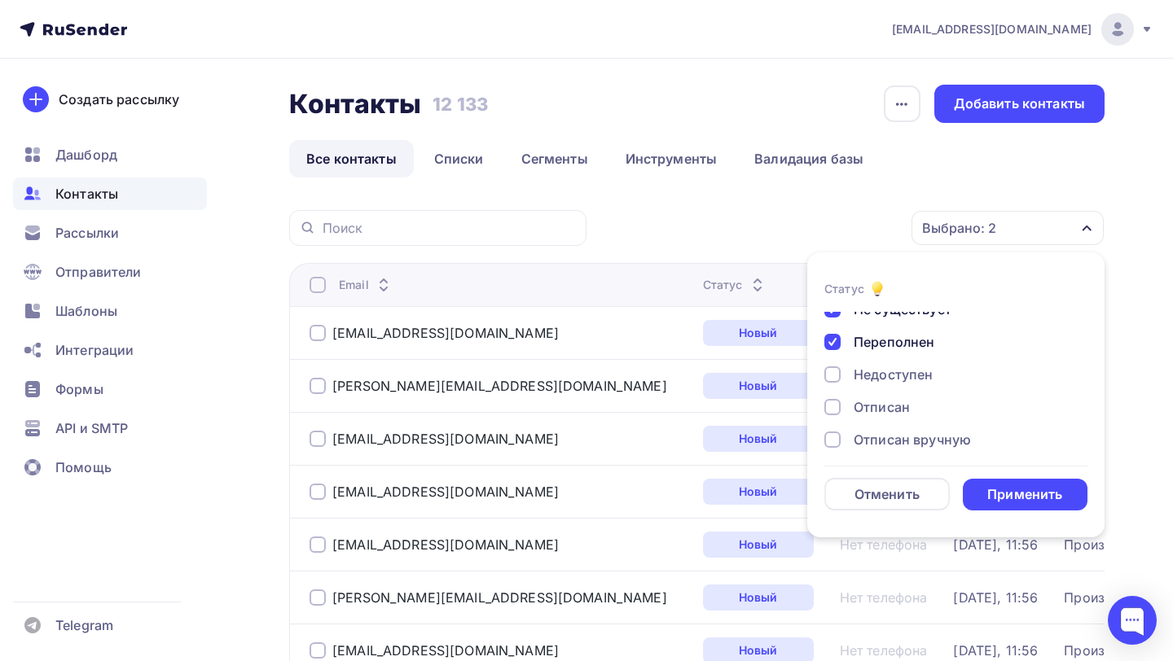
click at [914, 413] on div "Отписан" at bounding box center [946, 408] width 244 height 20
click at [916, 378] on div "Недоступен" at bounding box center [893, 375] width 79 height 20
click at [911, 449] on div "Отписан вручную" at bounding box center [912, 440] width 117 height 20
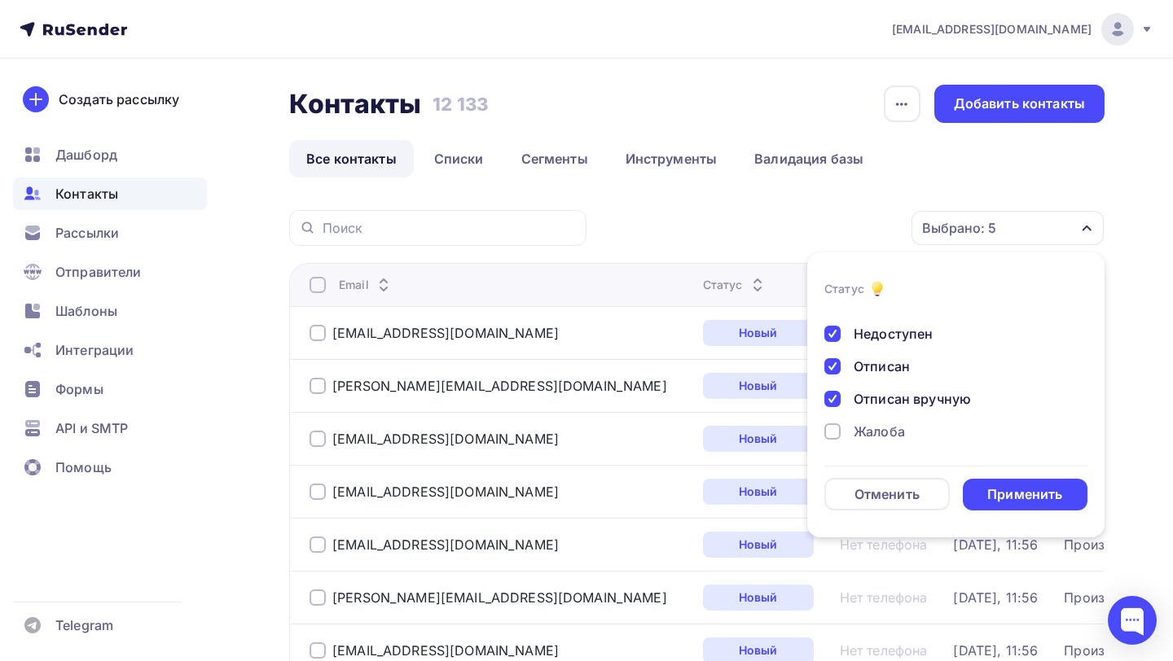
click at [912, 439] on div "Жалоба" at bounding box center [946, 432] width 244 height 20
click at [993, 486] on div "Применить" at bounding box center [1024, 494] width 75 height 19
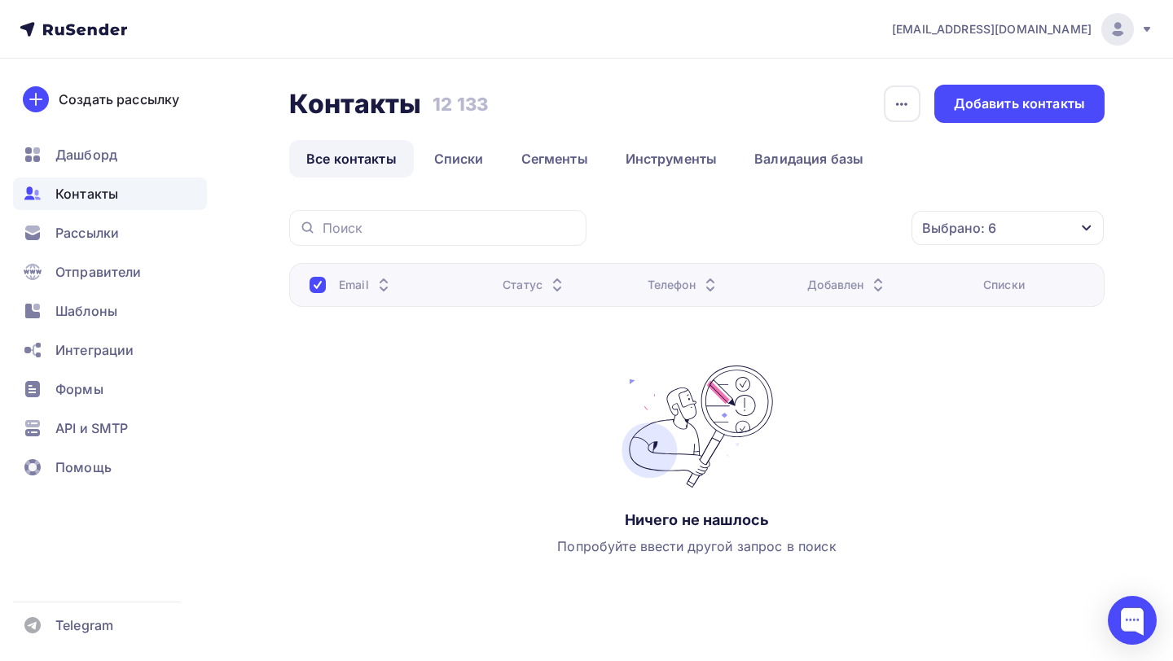
click at [343, 131] on div "Контакты Контакты 12 133 12 133 История импорта Добавить контакты Все контакты …" at bounding box center [696, 131] width 815 height 93
click at [341, 152] on link "Все контакты" at bounding box center [351, 158] width 125 height 37
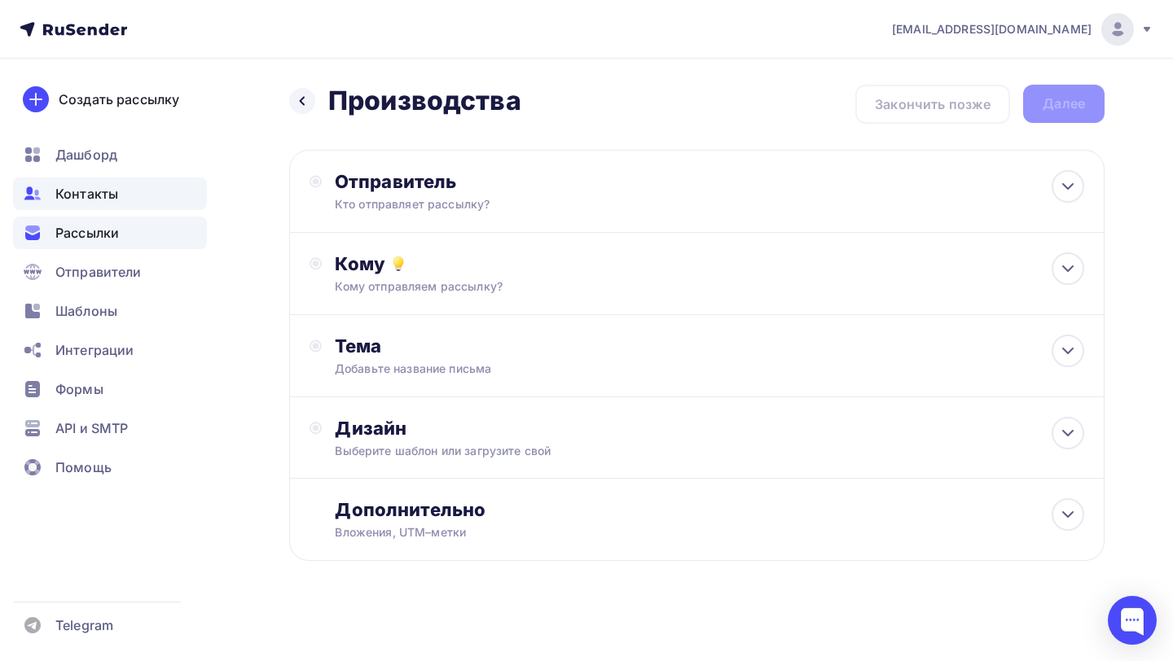
click at [77, 182] on div "Контакты" at bounding box center [110, 194] width 194 height 33
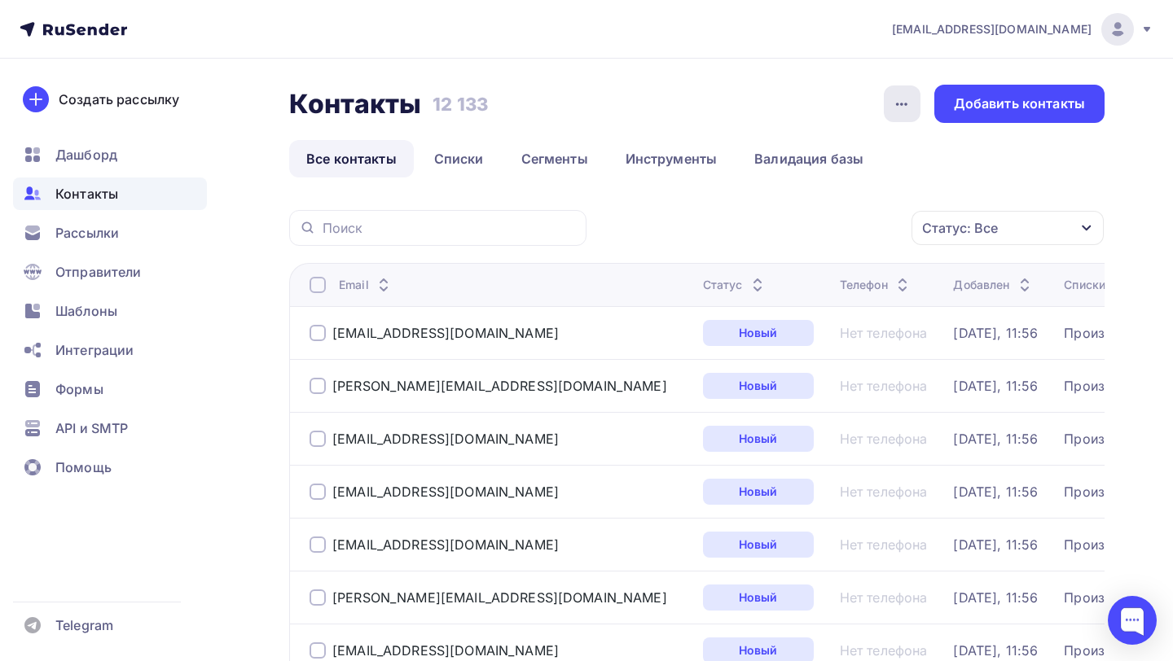
click at [886, 103] on div "button" at bounding box center [902, 104] width 37 height 37
click at [105, 264] on span "Отправители" at bounding box center [98, 272] width 86 height 20
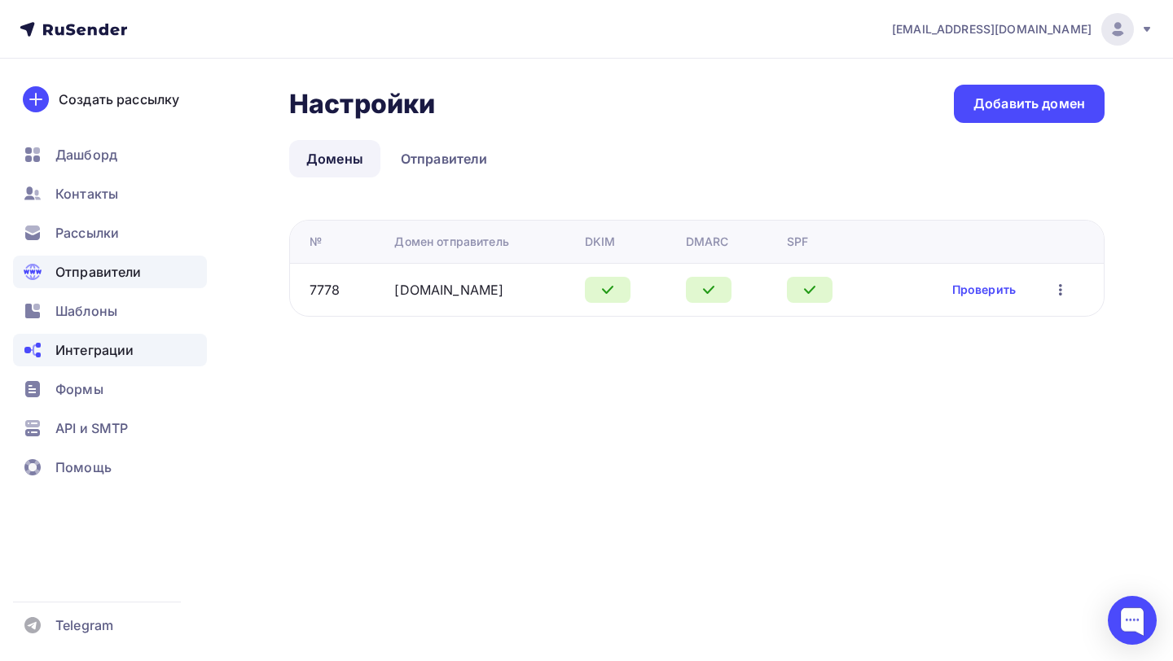
click at [102, 345] on span "Интеграции" at bounding box center [94, 350] width 78 height 20
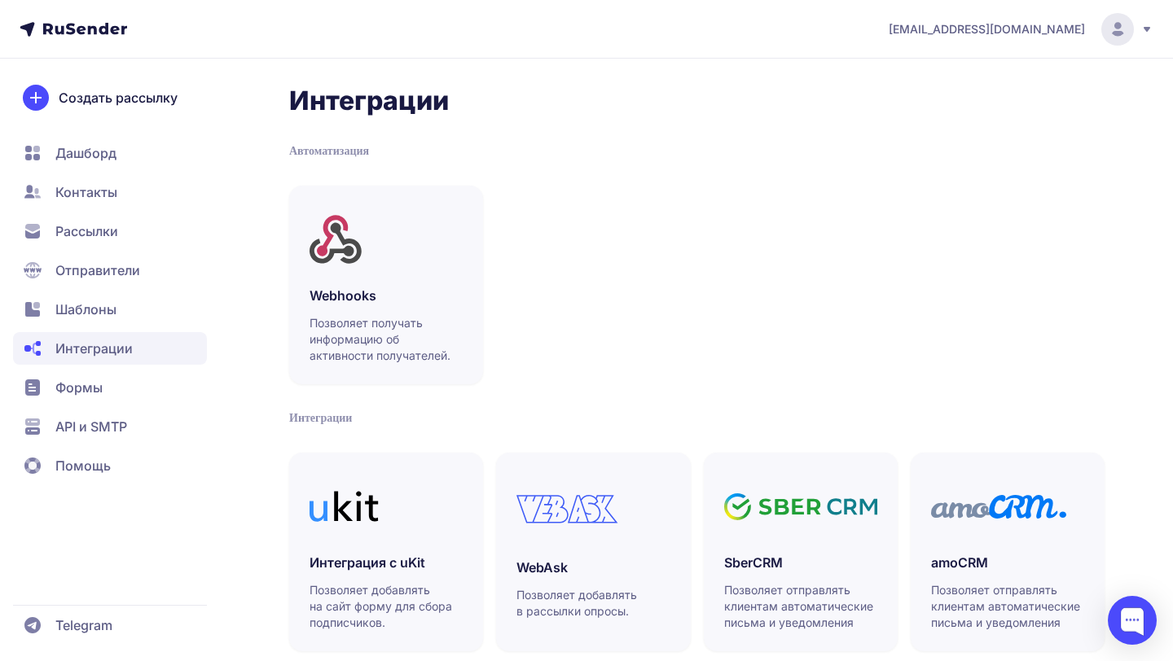
click at [105, 391] on span "Формы" at bounding box center [110, 387] width 194 height 33
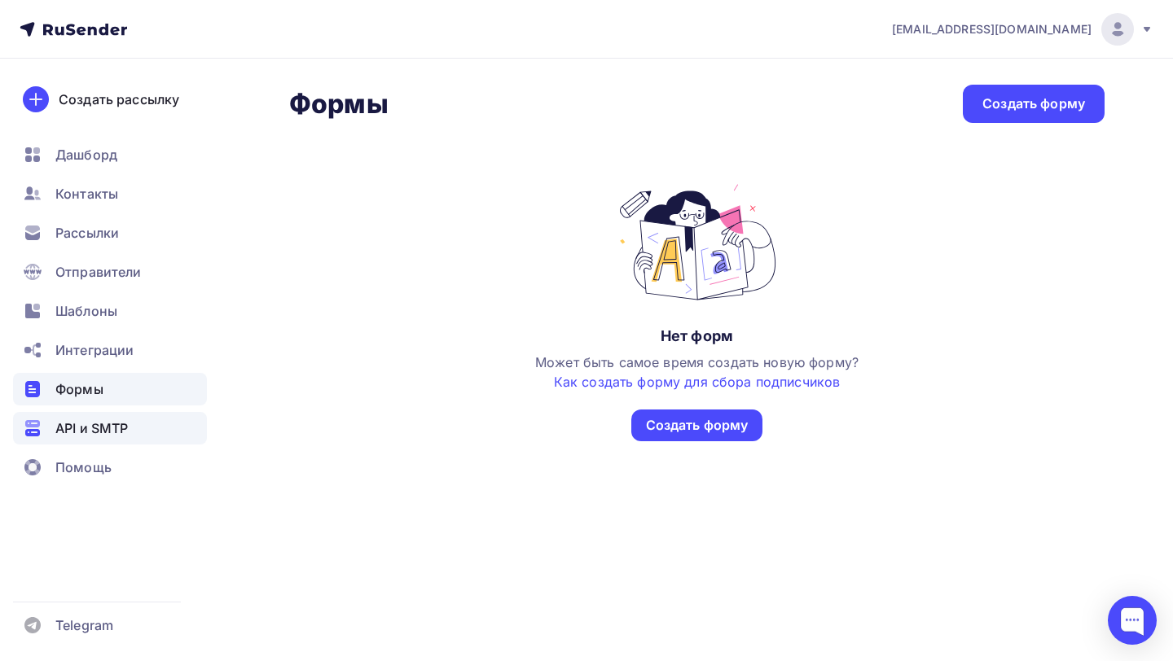
click at [104, 419] on span "API и SMTP" at bounding box center [91, 429] width 72 height 20
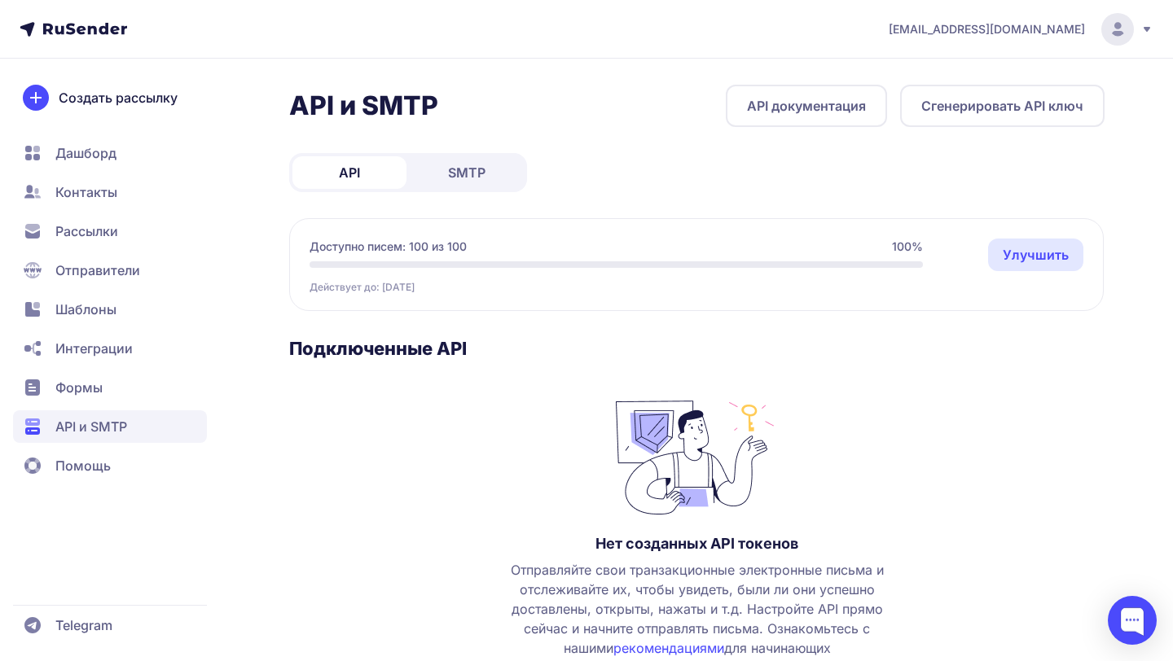
click at [468, 186] on link "SMTP" at bounding box center [467, 172] width 114 height 33
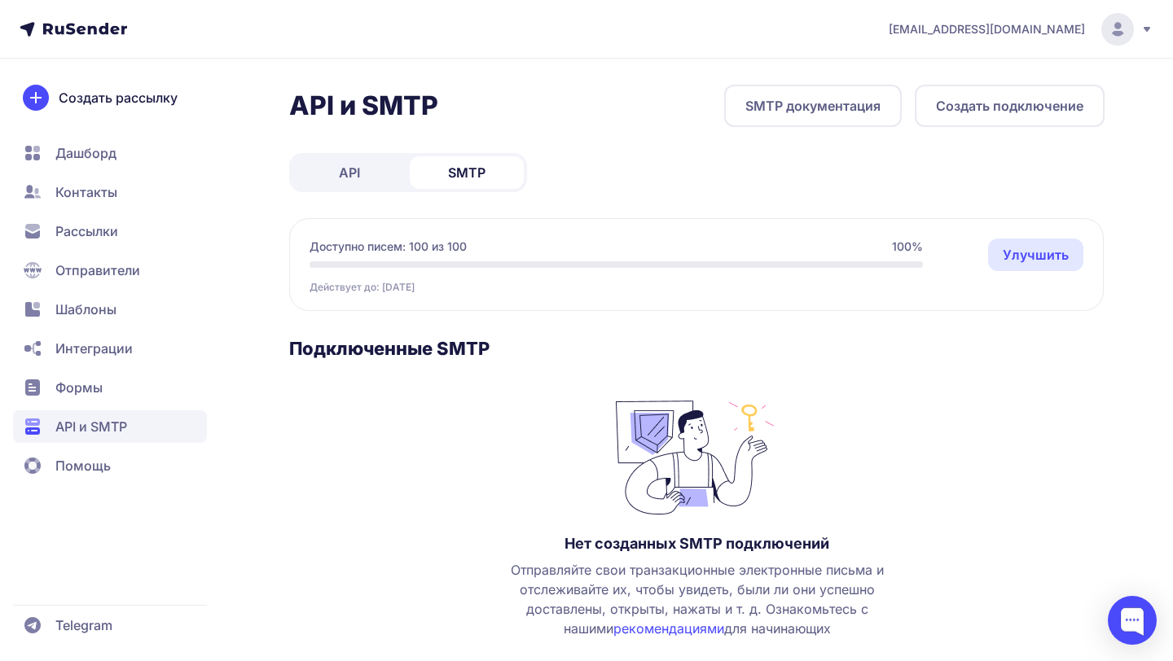
click at [360, 177] on link "API" at bounding box center [349, 172] width 114 height 33
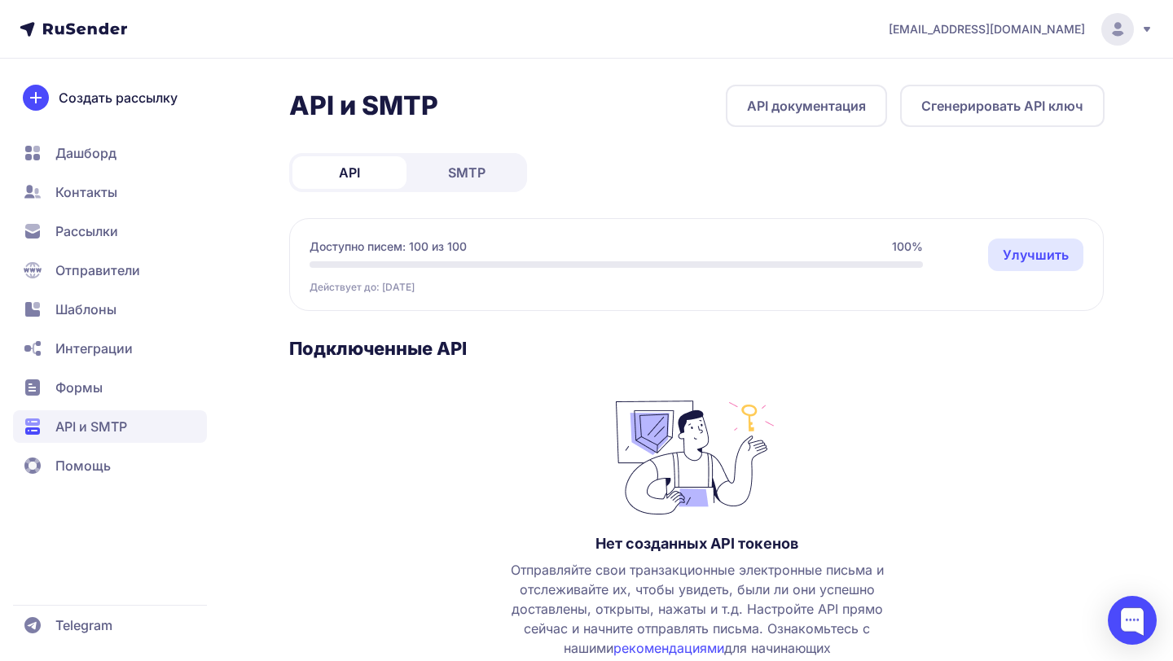
click at [445, 165] on link "SMTP" at bounding box center [467, 172] width 114 height 33
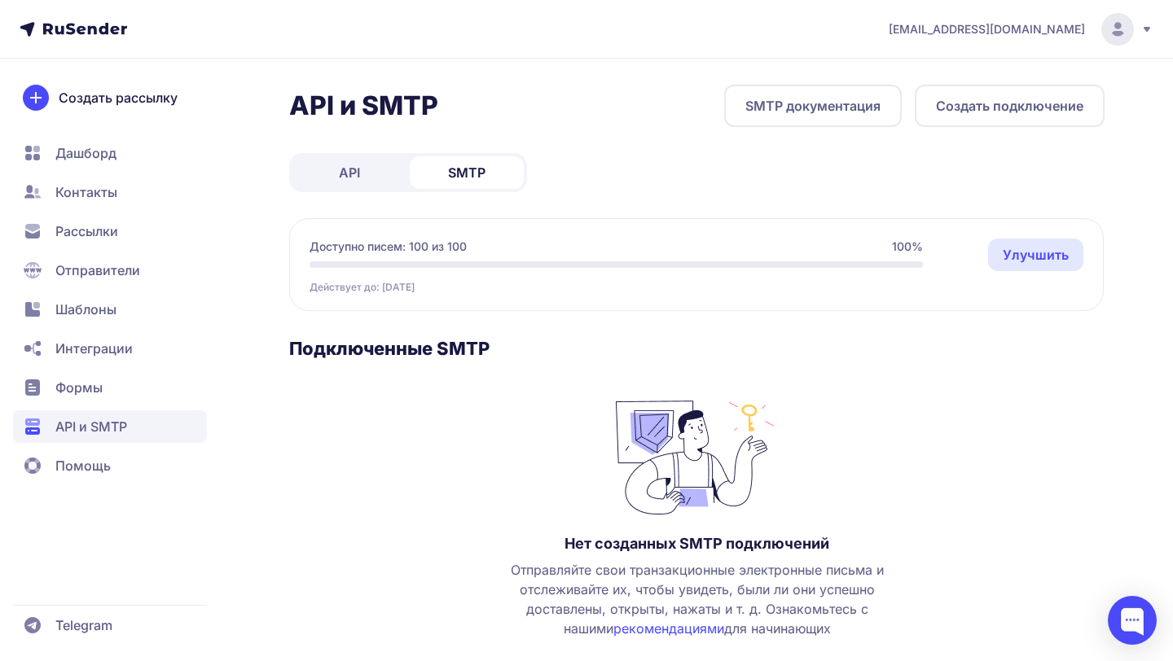
click at [365, 170] on link "API" at bounding box center [349, 172] width 114 height 33
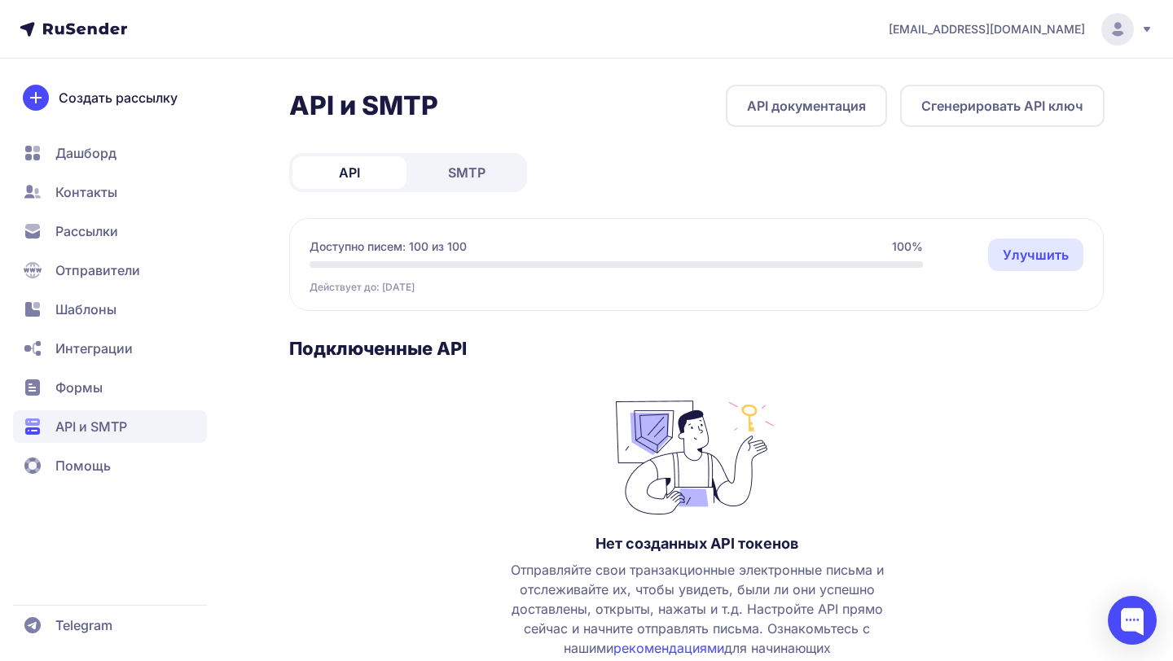
click at [150, 463] on span "Помощь" at bounding box center [110, 466] width 194 height 33
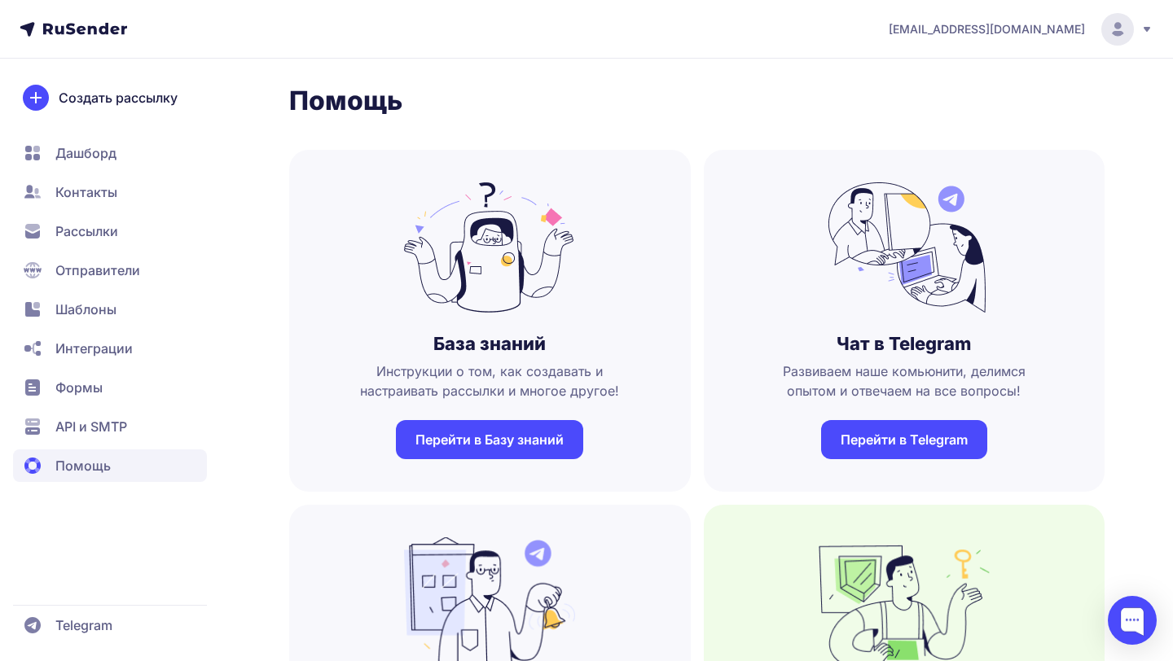
click at [1080, 32] on span "[EMAIL_ADDRESS][DOMAIN_NAME]" at bounding box center [987, 29] width 196 height 16
click at [953, 86] on span "Аккаунт" at bounding box center [937, 80] width 51 height 20
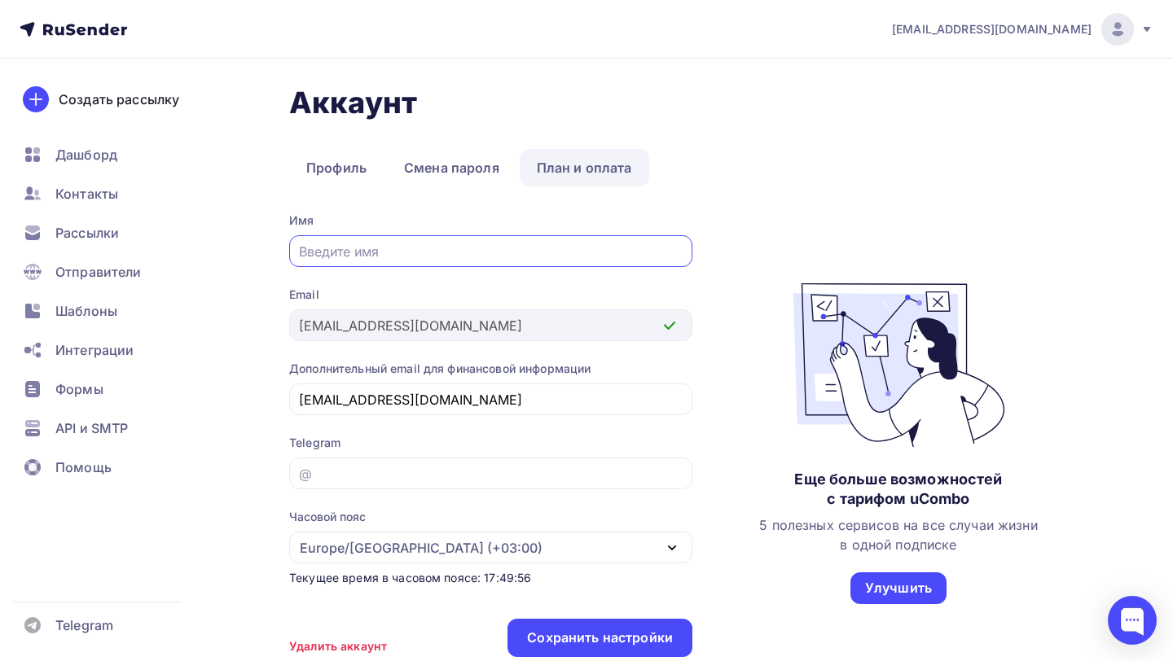
click at [578, 155] on link "План и оплата" at bounding box center [585, 167] width 130 height 37
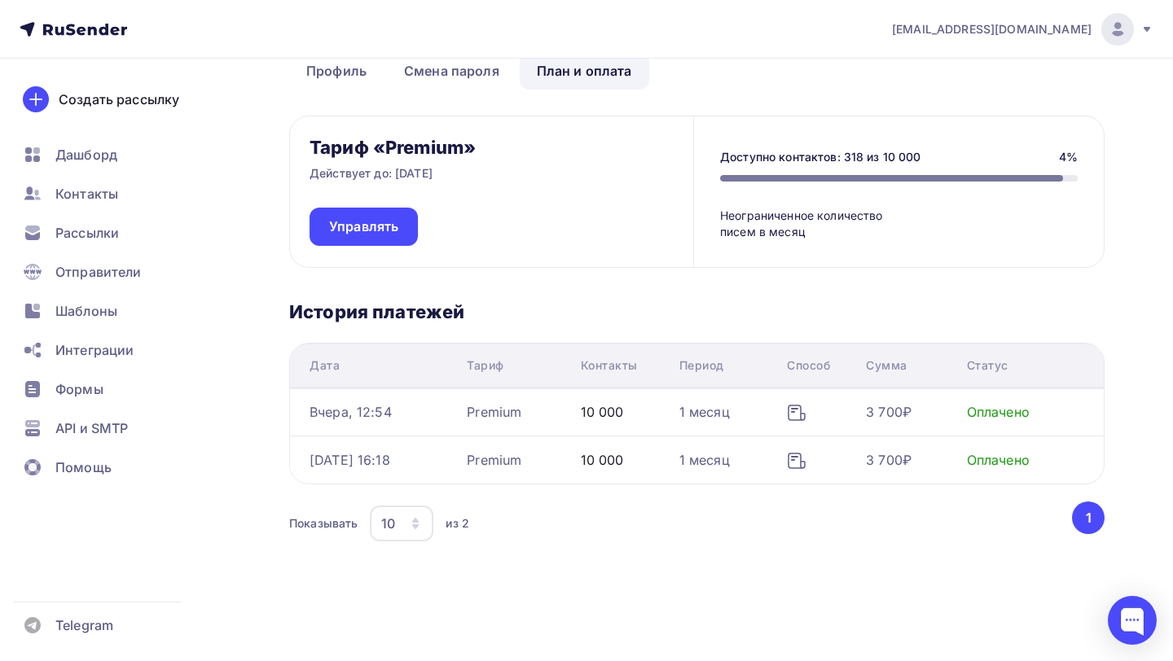
scroll to position [101, 0]
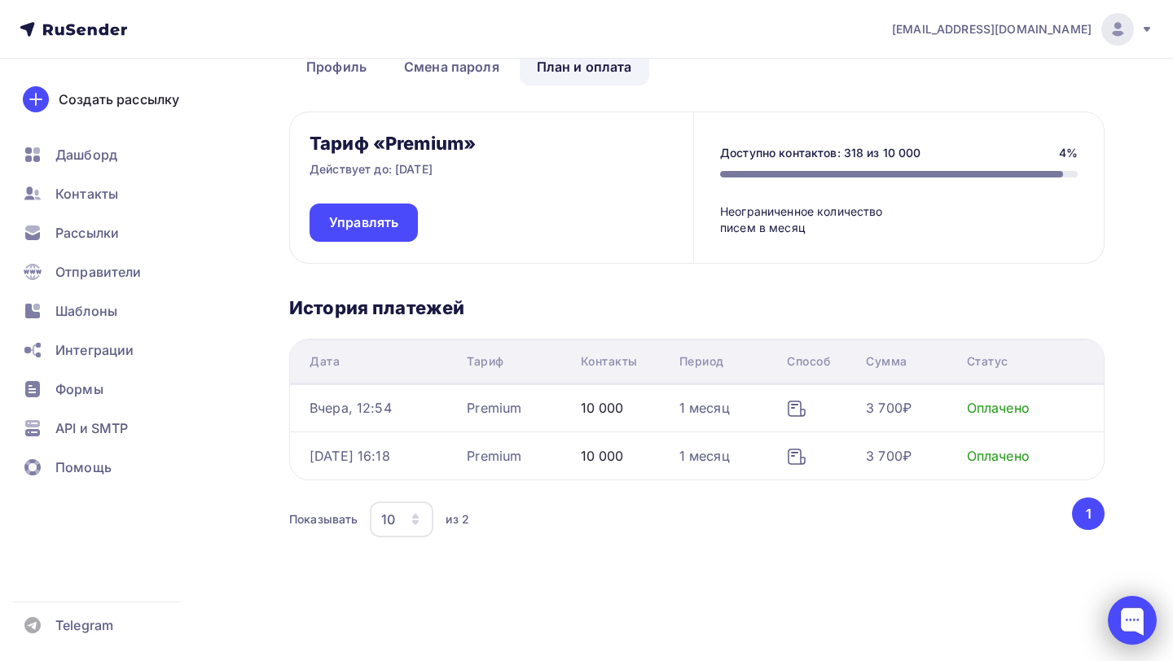
click at [1124, 614] on div at bounding box center [1132, 620] width 49 height 49
